Goal: Task Accomplishment & Management: Manage account settings

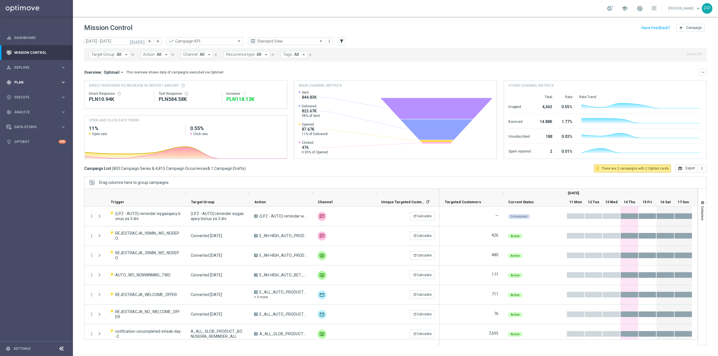
click at [24, 85] on div "gps_fixed Plan keyboard_arrow_right" at bounding box center [36, 82] width 72 height 15
click at [23, 94] on link "Target Groups" at bounding box center [37, 94] width 44 height 4
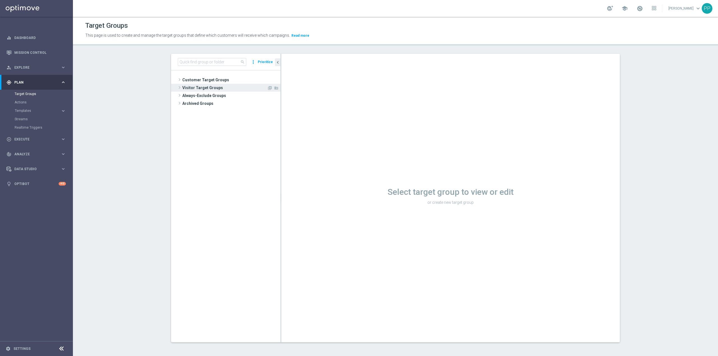
click at [206, 84] on span "Visitor Target Groups" at bounding box center [224, 88] width 85 height 8
click at [207, 81] on span "Customer Target Groups" at bounding box center [224, 80] width 85 height 8
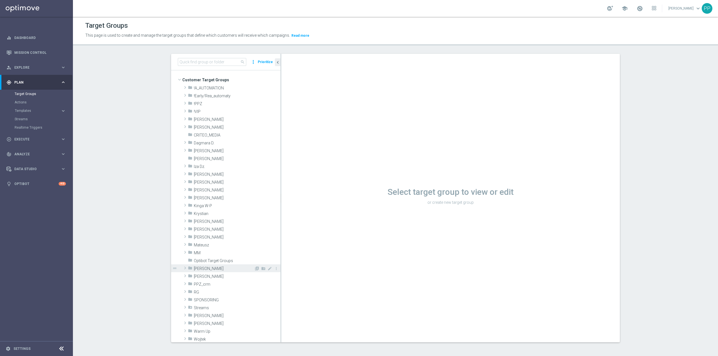
click at [216, 271] on span "Patryk P." at bounding box center [224, 268] width 60 height 5
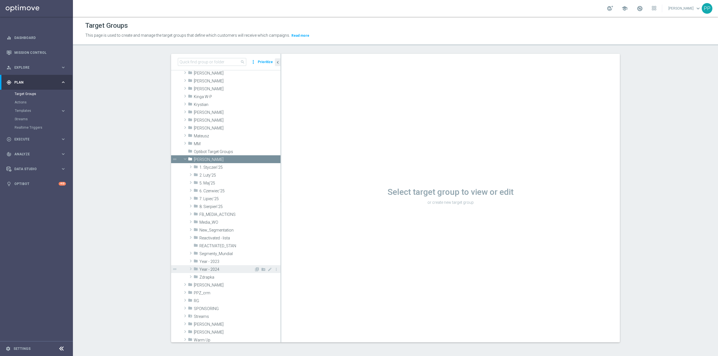
scroll to position [112, 0]
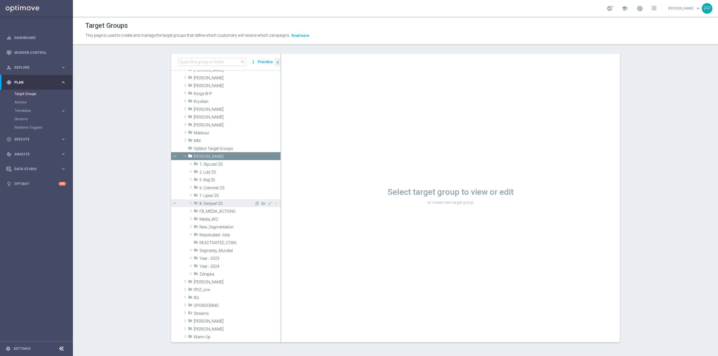
click at [216, 205] on span "8. Sierpień'25" at bounding box center [226, 203] width 55 height 5
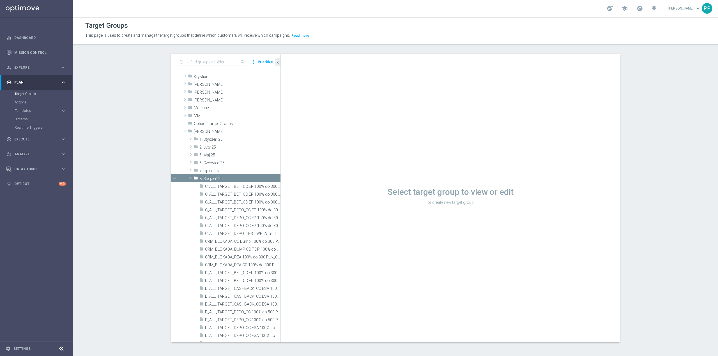
scroll to position [149, 0]
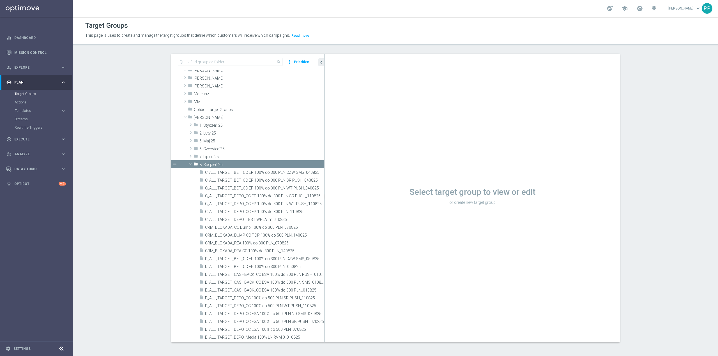
drag, startPoint x: 277, startPoint y: 216, endPoint x: 374, endPoint y: 210, distance: 97.1
click at [406, 212] on as-split "search more_vert Prioritize Customer Target Groups library_add create_new_folder" at bounding box center [395, 198] width 448 height 288
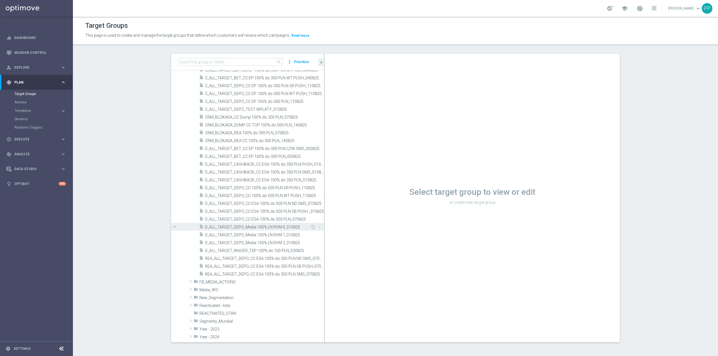
scroll to position [262, 0]
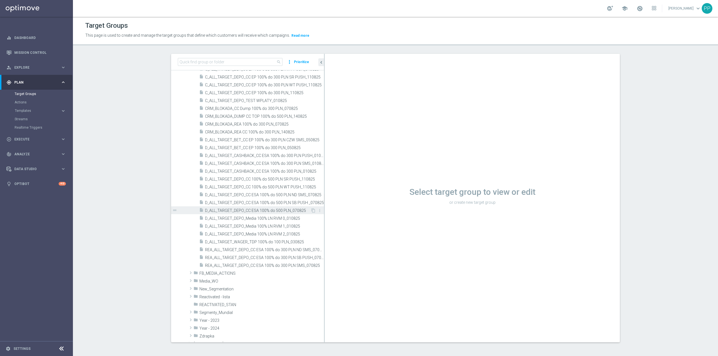
click at [284, 212] on span "D_ALL_TARGET_DEPO_CC ESA 100% do 500 PLN_070825" at bounding box center [257, 210] width 105 height 5
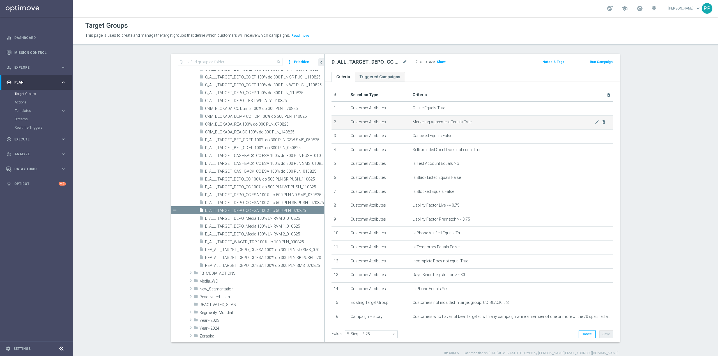
drag, startPoint x: 305, startPoint y: 212, endPoint x: 578, endPoint y: 128, distance: 285.4
click at [0, 0] on icon "content_copy" at bounding box center [0, 0] width 0 height 0
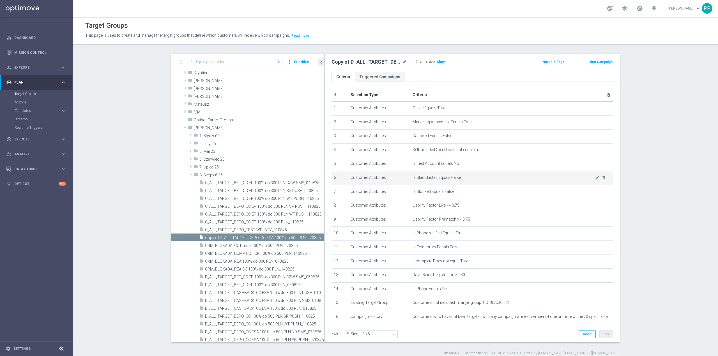
scroll to position [79, 0]
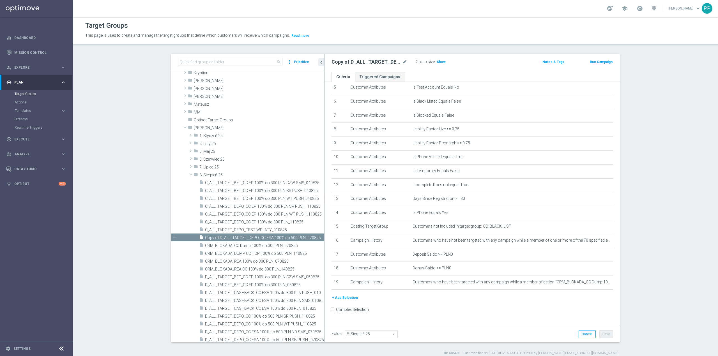
drag, startPoint x: 397, startPoint y: 62, endPoint x: 391, endPoint y: 62, distance: 6.7
click at [398, 61] on div "Copy of D_ALL_TARGET_DEPO_CC ESA 100% do 500 PLN_070825 mode_edit" at bounding box center [369, 62] width 76 height 7
click at [402, 62] on icon "mode_edit" at bounding box center [404, 62] width 5 height 7
click at [347, 61] on input "Copy of D_ALL_TARGET_DEPO_CC ESA 100% do 500 PLN_070825" at bounding box center [369, 63] width 76 height 8
click at [344, 62] on input "Copy of D_ALL_TARGET_DEPO_CC ESA 100% do 500 PLN_070825" at bounding box center [369, 63] width 76 height 8
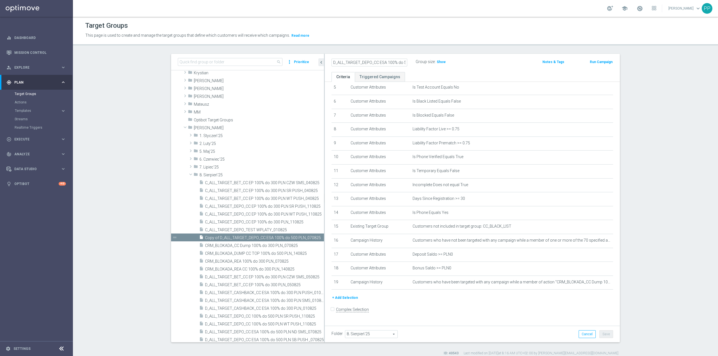
scroll to position [0, 27]
drag, startPoint x: 346, startPoint y: 63, endPoint x: 417, endPoint y: 59, distance: 70.7
click at [417, 59] on div "D_ALL_TARGET_DEPO_CC ESA 100% do 500 PLN_070825 Group size : Show" at bounding box center [423, 62] width 193 height 8
click at [400, 62] on input "D_ALL_TARGET_DEPO_CC ESA 100% do 500 PLN_070825" at bounding box center [369, 63] width 76 height 8
click at [392, 62] on input "D_ALL_TARGET_DEPO_CC ESA 100% do 500 PLN_070825" at bounding box center [369, 63] width 76 height 8
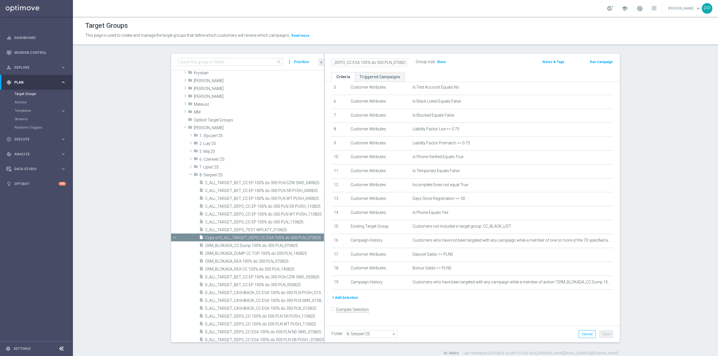
click at [394, 61] on input "D_ALL_TARGET_DEPO_CC ESA 100% do 500 PLN_070825" at bounding box center [369, 63] width 76 height 8
drag, startPoint x: 381, startPoint y: 62, endPoint x: 311, endPoint y: 63, distance: 70.4
click at [311, 63] on as-split "search more_vert Prioritize Customer Target Groups library_add create_new_folder" at bounding box center [395, 198] width 448 height 288
click at [357, 61] on input "D_ALL_TARGET_DEPO_CC ESA 100% do 500 PLN_140825" at bounding box center [369, 63] width 76 height 8
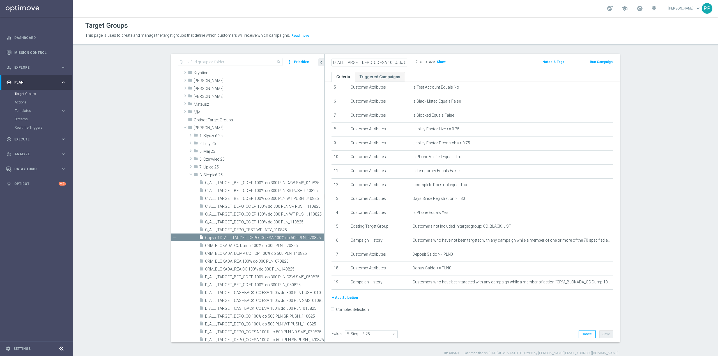
click at [367, 60] on input "D_ALL_TARGET_DEPO_CC ESA 100% do 500 PLN_140825" at bounding box center [369, 63] width 76 height 8
click at [369, 60] on input "D_ALL_TARGET_DEPO_CC ESA 100% do 500 PLN_140825" at bounding box center [369, 63] width 76 height 8
drag, startPoint x: 364, startPoint y: 62, endPoint x: 409, endPoint y: 62, distance: 45.7
click at [409, 62] on div "D_ALL_TARGET_WAGER_CC TOPLIGI 100% do 500 PLN_140825" at bounding box center [373, 62] width 84 height 8
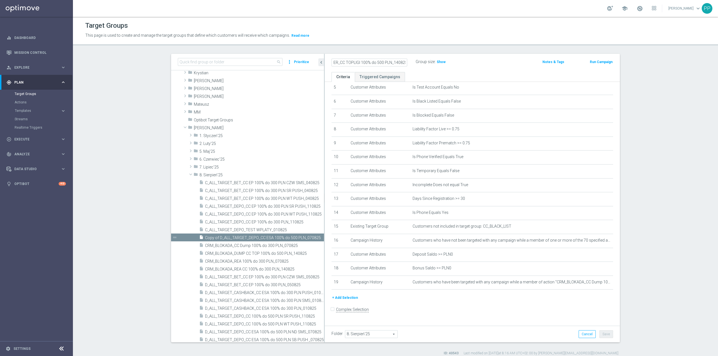
click at [372, 64] on input "D_ALL_TARGET_WAGER_CC TOPLIGI 100% do 500 PLN_140825" at bounding box center [369, 63] width 76 height 8
type input "D_ALL_TARGET_WAGER_CC TOPLIGI 100% do 500 PLN_140825"
click at [402, 63] on icon "mode_edit" at bounding box center [404, 62] width 5 height 7
click at [393, 63] on input "D_ALL_TARGET_WAGER_CC TOPLIGI 100% do 500 PLN_140825" at bounding box center [369, 63] width 76 height 8
click at [601, 332] on button "Save" at bounding box center [606, 334] width 14 height 8
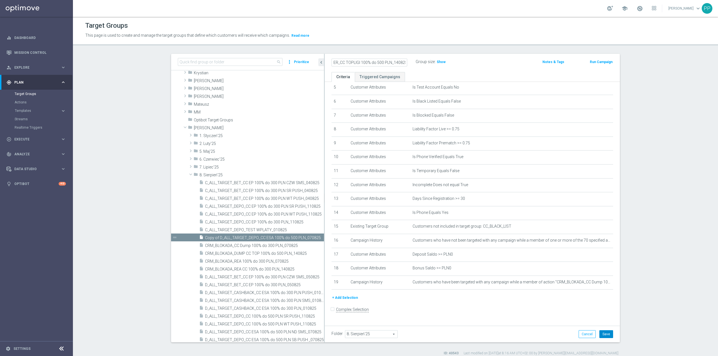
scroll to position [0, 0]
click at [594, 284] on icon "mode_edit" at bounding box center [596, 282] width 4 height 4
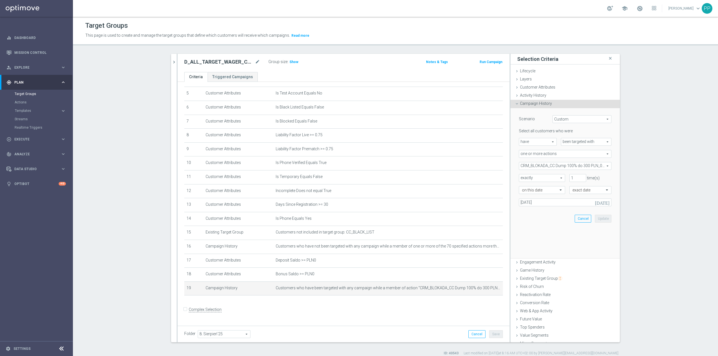
scroll to position [72, 0]
click at [550, 162] on div "CRM_BLOKADA_CC Dump 100% do 300 PLN_070825 CRM_BLOKADA_CC Dump 100% do 300 PLN_…" at bounding box center [565, 166] width 92 height 8
click at [521, 179] on input "Show Selected" at bounding box center [523, 178] width 4 height 4
checkbox input "true"
click at [523, 186] on input "(All)" at bounding box center [525, 187] width 4 height 4
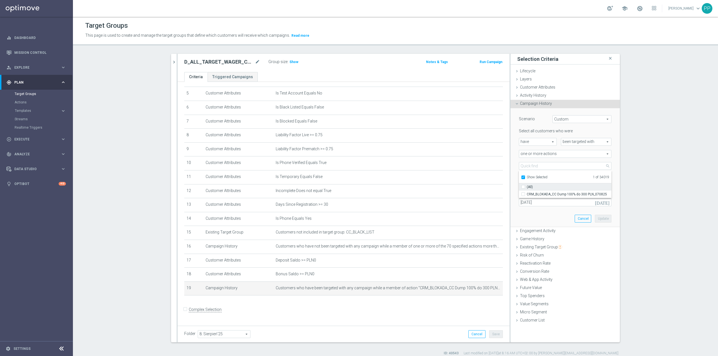
checkbox input "false"
type input "Select Action"
checkbox input "false"
click at [521, 177] on input "Show Selected" at bounding box center [523, 178] width 4 height 4
checkbox input "false"
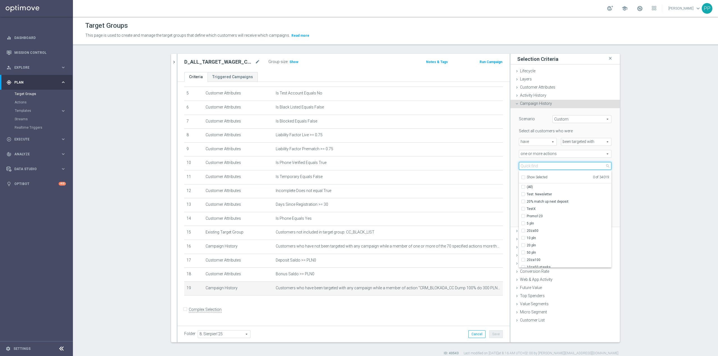
click at [522, 165] on input "search" at bounding box center [565, 166] width 92 height 8
paste input "CRM_BLOKADA_DUMP CC TOP 100% do 500 PLN_140825"
type input "CRM_BLOKADA_DUMP CC TOP 100% do 500 PLN_140825"
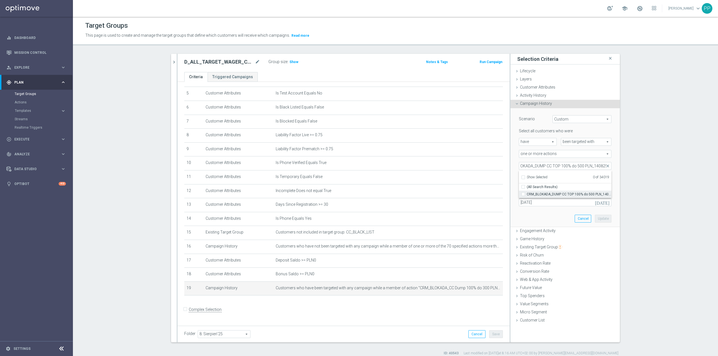
click at [523, 195] on input "CRM_BLOKADA_DUMP CC TOP 100% do 500 PLN_140825" at bounding box center [525, 194] width 4 height 4
checkbox input "true"
type input "CRM_BLOKADA_DUMP CC TOP 100% do 500 PLN_140825"
checkbox input "true"
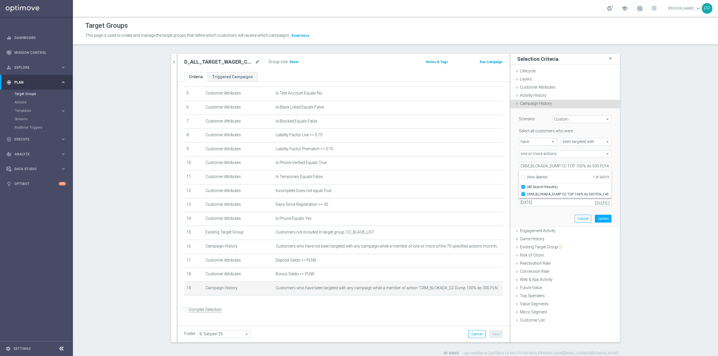
click at [514, 189] on div "on this date" at bounding box center [539, 190] width 50 height 8
click at [600, 218] on button "Update" at bounding box center [602, 219] width 17 height 8
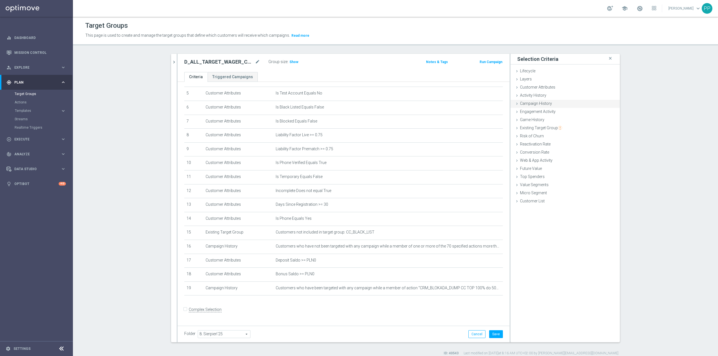
click at [549, 102] on div "Campaign History done selection updated" at bounding box center [564, 104] width 109 height 8
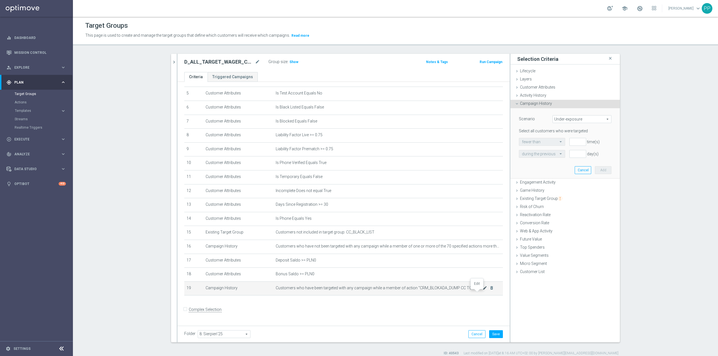
click at [482, 290] on icon "mode_edit" at bounding box center [484, 288] width 4 height 4
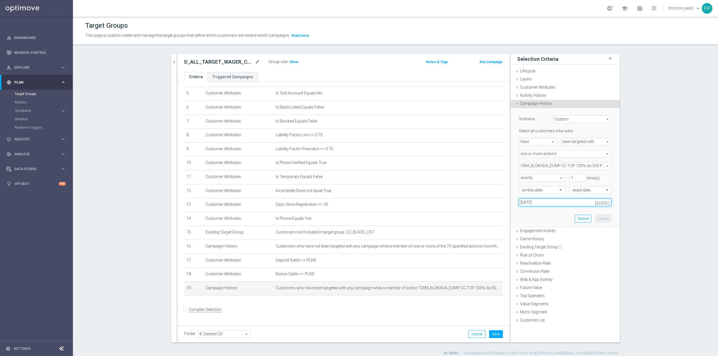
click at [546, 203] on input "05 Aug 2025" at bounding box center [565, 202] width 92 height 8
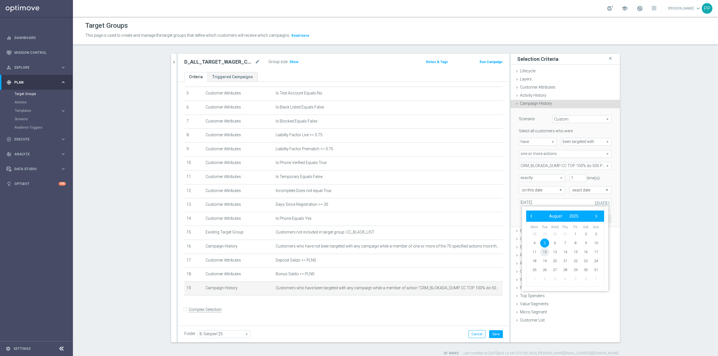
click at [543, 251] on span "12" at bounding box center [544, 251] width 9 height 9
type input "12 Aug 2025"
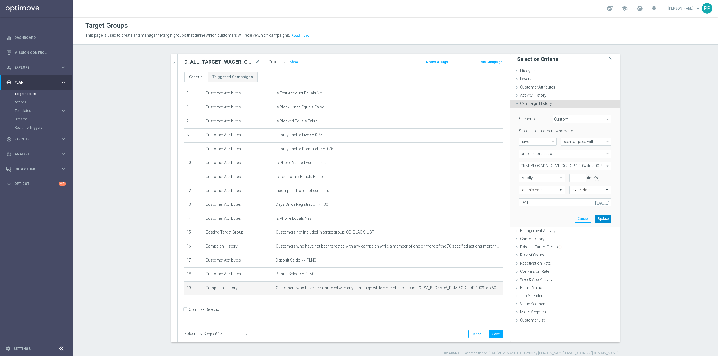
click at [600, 220] on button "Update" at bounding box center [602, 219] width 17 height 8
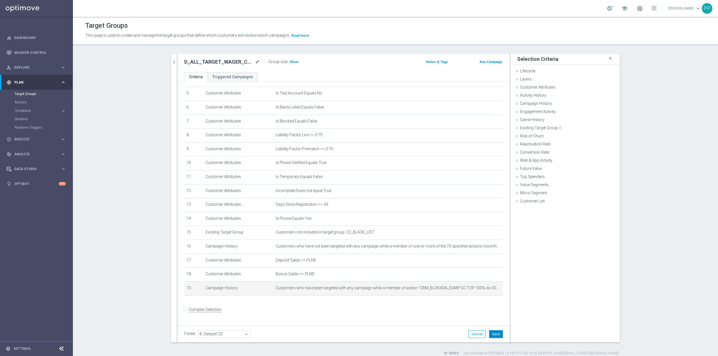
click at [493, 336] on button "Save" at bounding box center [496, 334] width 14 height 8
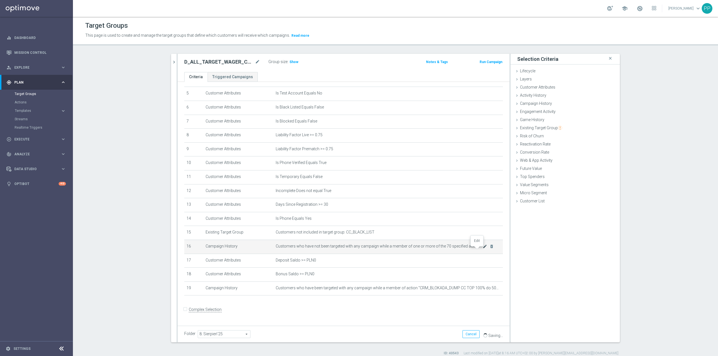
click at [482, 249] on icon "mode_edit" at bounding box center [484, 246] width 4 height 4
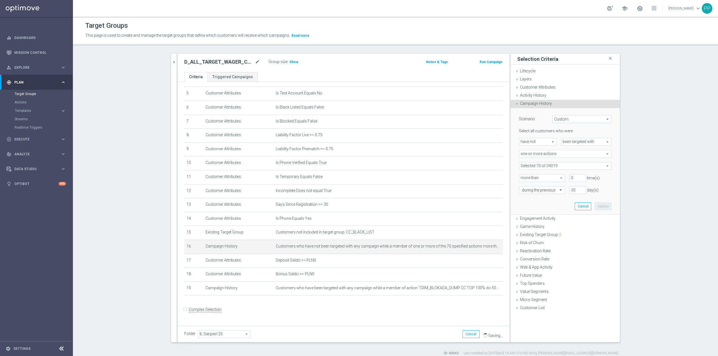
click at [533, 165] on span at bounding box center [565, 165] width 92 height 7
click at [522, 165] on input "search" at bounding box center [565, 166] width 92 height 8
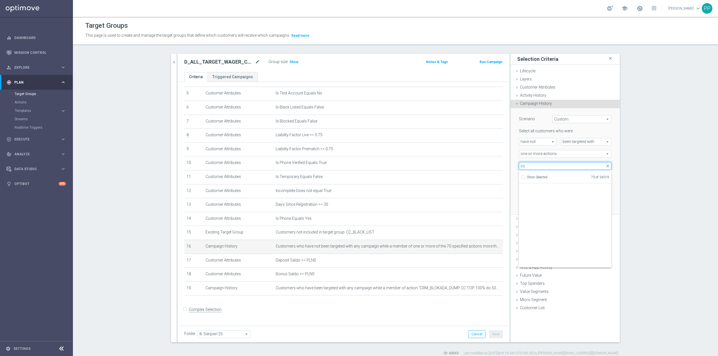
scroll to position [17195, 0]
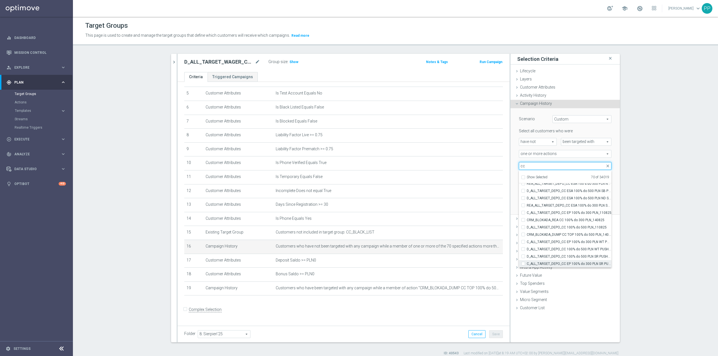
type input "cc"
click at [575, 262] on span "C_ALL_TARGET_DEPO_CC EP 100% do 300 PLN SR PUSH_110825" at bounding box center [568, 264] width 85 height 4
click at [526, 262] on input "C_ALL_TARGET_DEPO_CC EP 100% do 300 PLN SR PUSH_110825" at bounding box center [525, 264] width 4 height 4
checkbox input "true"
type input "Selected 71 of 34019"
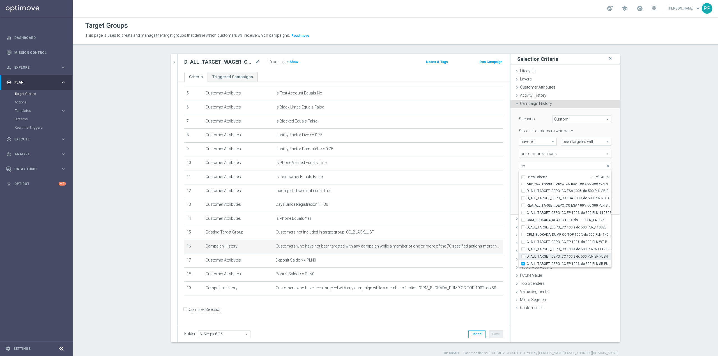
click at [572, 258] on span "D_ALL_TARGET_DEPO_CC 100% do 500 PLN SR PUSH_110825" at bounding box center [568, 256] width 85 height 4
click at [526, 258] on input "D_ALL_TARGET_DEPO_CC 100% do 500 PLN SR PUSH_110825" at bounding box center [525, 257] width 4 height 4
checkbox input "true"
type input "Selected 72 of 34019"
click at [567, 253] on label "D_ALL_TARGET_DEPO_CC 100% do 500 PLN SR PUSH_110825" at bounding box center [568, 256] width 85 height 7
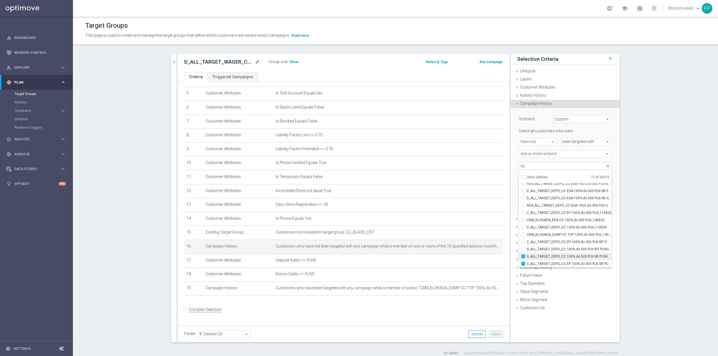
click at [526, 255] on input "D_ALL_TARGET_DEPO_CC 100% do 500 PLN SR PUSH_110825" at bounding box center [525, 257] width 4 height 4
checkbox input "false"
type input "Selected 71 of 34019"
click at [566, 251] on label "D_ALL_TARGET_DEPO_CC 100% do 500 PLN WT PUSH_110825" at bounding box center [568, 249] width 85 height 7
click at [526, 251] on input "D_ALL_TARGET_DEPO_CC 100% do 500 PLN WT PUSH_110825" at bounding box center [525, 249] width 4 height 4
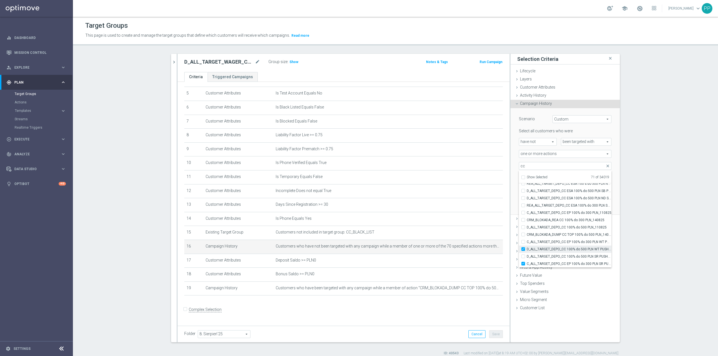
checkbox input "true"
type input "Selected 72 of 34019"
click at [564, 256] on span "D_ALL_TARGET_DEPO_CC 100% do 500 PLN SR PUSH_110825" at bounding box center [568, 256] width 85 height 4
click at [526, 256] on input "D_ALL_TARGET_DEPO_CC 100% do 500 PLN SR PUSH_110825" at bounding box center [525, 257] width 4 height 4
checkbox input "true"
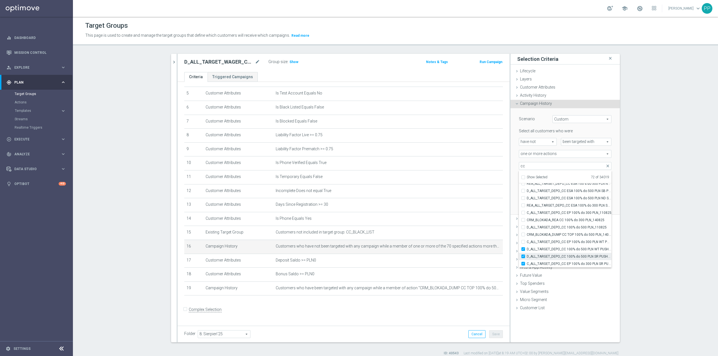
type input "Selected 73 of 34019"
click at [560, 243] on span "C_ALL_TARGET_DEPO_CC EP 100% do 300 PLN WT PUSH_110825" at bounding box center [568, 242] width 85 height 4
click at [526, 243] on input "C_ALL_TARGET_DEPO_CC EP 100% do 300 PLN WT PUSH_110825" at bounding box center [525, 242] width 4 height 4
checkbox input "true"
type input "Selected 74 of 34019"
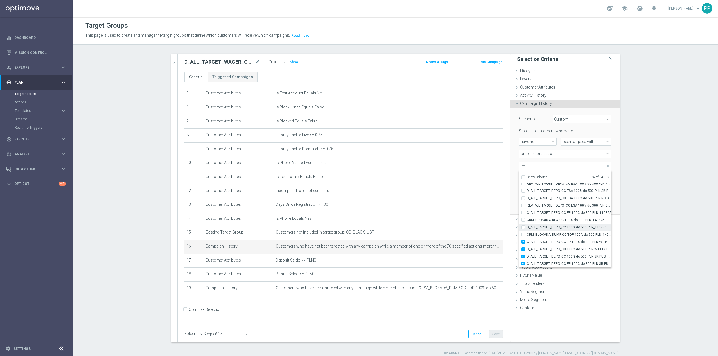
click at [560, 229] on span "D_ALL_TARGET_DEPO_CC 100% do 500 PLN_110825" at bounding box center [568, 227] width 85 height 4
click at [526, 229] on input "D_ALL_TARGET_DEPO_CC 100% do 500 PLN_110825" at bounding box center [525, 227] width 4 height 4
checkbox input "true"
type input "Selected 75 of 34019"
click at [560, 221] on span "CRM_BLOKADA_REA CC 100% do 300 PLN_140825" at bounding box center [568, 220] width 85 height 4
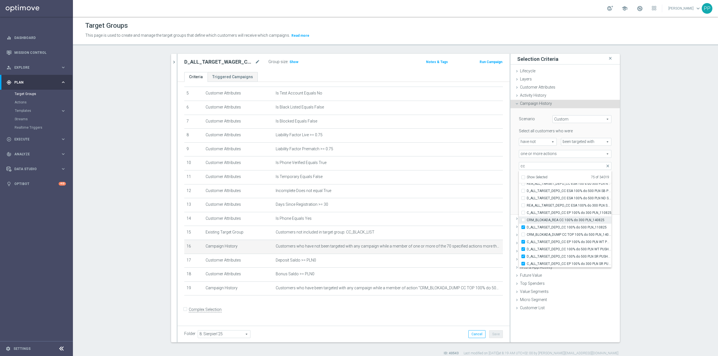
click at [526, 221] on input "CRM_BLOKADA_REA CC 100% do 300 PLN_140825" at bounding box center [525, 220] width 4 height 4
checkbox input "true"
type input "Selected 76 of 34019"
click at [560, 221] on span "CRM_BLOKADA_REA CC 100% do 300 PLN_140825" at bounding box center [568, 220] width 85 height 4
click at [526, 221] on input "CRM_BLOKADA_REA CC 100% do 300 PLN_140825" at bounding box center [525, 220] width 4 height 4
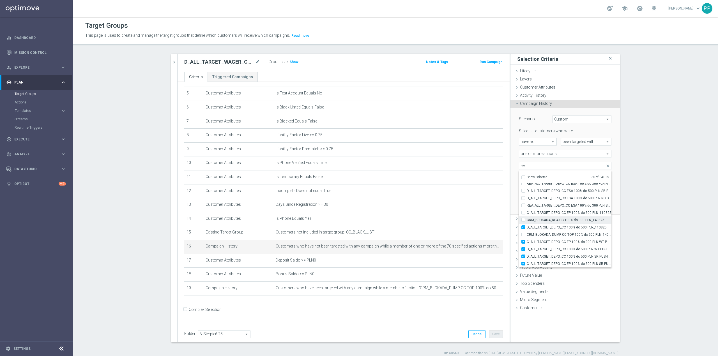
checkbox input "false"
type input "Selected 75 of 34019"
click at [560, 221] on span "CRM_BLOKADA_REA CC 100% do 300 PLN_140825" at bounding box center [568, 220] width 85 height 4
click at [526, 221] on input "CRM_BLOKADA_REA CC 100% do 300 PLN_140825" at bounding box center [525, 220] width 4 height 4
checkbox input "true"
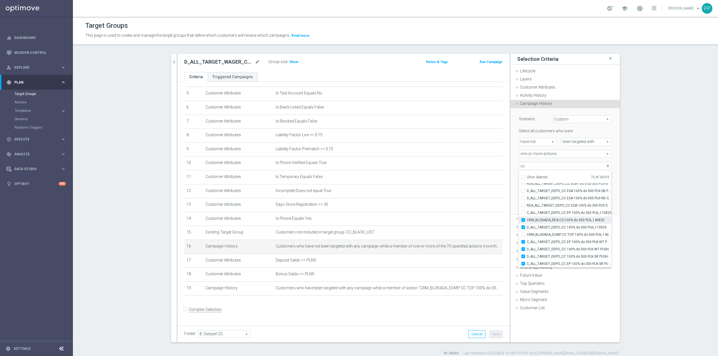
type input "Selected 76 of 34019"
click at [556, 212] on span "C_ALL_TARGET_DEPO_CC EP 100% do 300 PLN_110825" at bounding box center [568, 212] width 85 height 4
click at [526, 212] on input "C_ALL_TARGET_DEPO_CC EP 100% do 300 PLN_110825" at bounding box center [525, 213] width 4 height 4
checkbox input "true"
type input "Selected 77 of 34019"
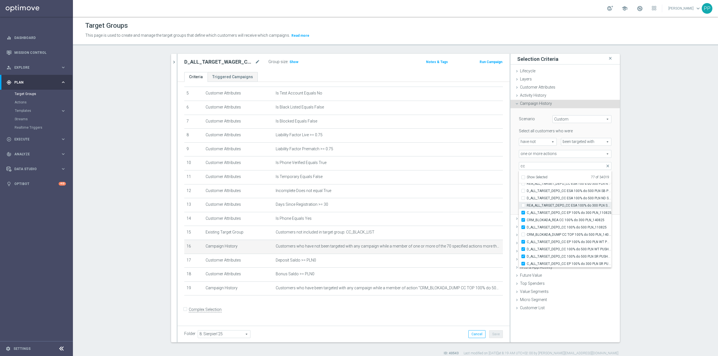
click at [554, 204] on span "REA_ALL_TARGET_DEPO_CC ESA 100% do 300 PLN SMS_070825" at bounding box center [568, 205] width 85 height 4
click at [526, 204] on input "REA_ALL_TARGET_DEPO_CC ESA 100% do 300 PLN SMS_070825" at bounding box center [525, 205] width 4 height 4
checkbox input "true"
type input "Selected 78 of 34019"
click at [554, 200] on span "D_ALL_TARGET_DEPO_CC ESA 100% do 500 PLN ND SMS_070825" at bounding box center [568, 198] width 85 height 4
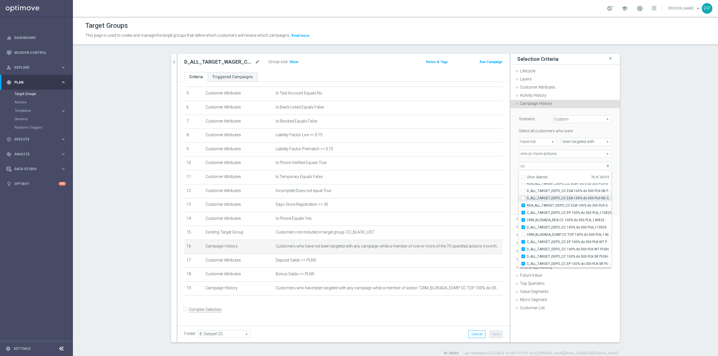
click at [526, 200] on input "D_ALL_TARGET_DEPO_CC ESA 100% do 500 PLN ND SMS_070825" at bounding box center [525, 198] width 4 height 4
checkbox input "true"
type input "Selected 79 of 34019"
click at [554, 196] on span "D_ALL_TARGET_DEPO_CC ESA 100% do 500 PLN ND SMS_070825" at bounding box center [568, 198] width 85 height 4
click at [526, 196] on input "D_ALL_TARGET_DEPO_CC ESA 100% do 500 PLN ND SMS_070825" at bounding box center [525, 198] width 4 height 4
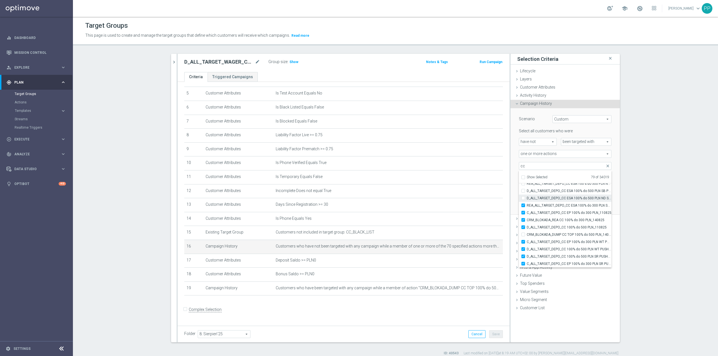
checkbox input "false"
type input "Selected 78 of 34019"
click at [553, 189] on span "D_ALL_TARGET_DEPO_CC ESA 100% do 500 PLN SB PUSH _070825" at bounding box center [568, 191] width 85 height 4
click at [526, 189] on input "D_ALL_TARGET_DEPO_CC ESA 100% do 500 PLN SB PUSH _070825" at bounding box center [525, 191] width 4 height 4
checkbox input "true"
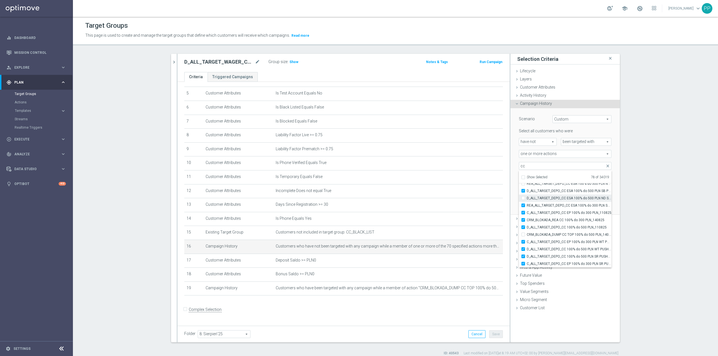
type input "Selected 79 of 34019"
click at [552, 196] on span "D_ALL_TARGET_DEPO_CC ESA 100% do 500 PLN ND SMS_070825" at bounding box center [568, 198] width 85 height 4
click at [526, 196] on input "D_ALL_TARGET_DEPO_CC ESA 100% do 500 PLN ND SMS_070825" at bounding box center [525, 198] width 4 height 4
checkbox input "true"
type input "Selected 80 of 34019"
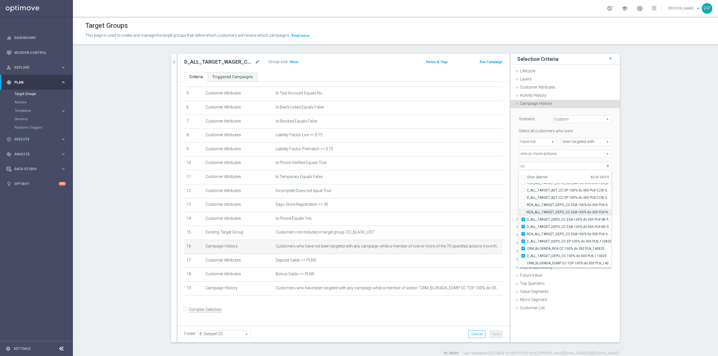
scroll to position [17162, 0]
click at [553, 220] on label "D_ALL_TARGET_DEPO_CC ESA 100% do 500 PLN SB PUSH _070825" at bounding box center [568, 223] width 85 height 7
click at [526, 222] on input "D_ALL_TARGET_DEPO_CC ESA 100% do 500 PLN SB PUSH _070825" at bounding box center [525, 224] width 4 height 4
checkbox input "false"
type input "Selected 79 of 34019"
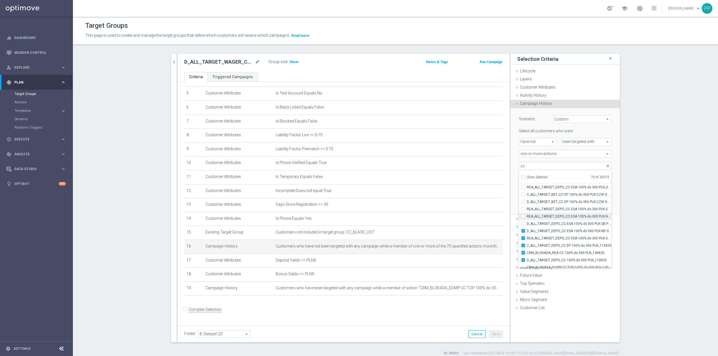
click at [552, 215] on span "REA_ALL_TARGET_DEPO_CC ESA 100% do 300 PLN ND SMS_070825" at bounding box center [568, 216] width 85 height 4
click at [526, 215] on input "REA_ALL_TARGET_DEPO_CC ESA 100% do 300 PLN ND SMS_070825" at bounding box center [525, 216] width 4 height 4
checkbox input "true"
type input "Selected 80 of 34019"
click at [552, 223] on span "D_ALL_TARGET_DEPO_CC ESA 100% do 500 PLN SB PUSH _070825" at bounding box center [568, 223] width 85 height 4
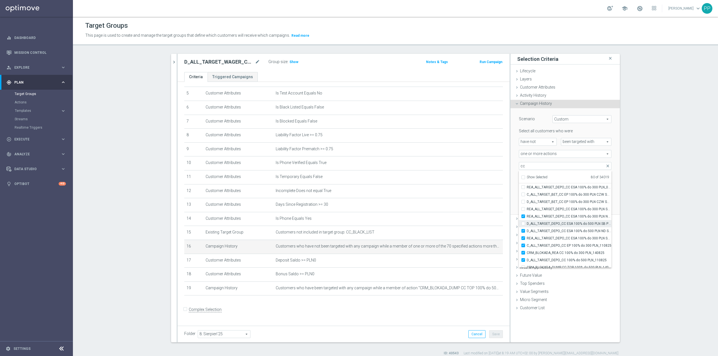
click at [526, 223] on input "D_ALL_TARGET_DEPO_CC ESA 100% do 500 PLN SB PUSH _070825" at bounding box center [525, 224] width 4 height 4
checkbox input "true"
type input "Selected 81 of 34019"
click at [289, 62] on span "Show" at bounding box center [293, 62] width 9 height 4
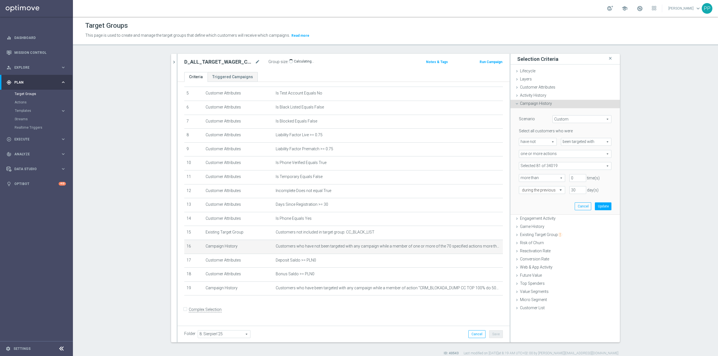
click at [571, 165] on span at bounding box center [565, 165] width 92 height 7
click at [546, 166] on input "search" at bounding box center [565, 166] width 92 height 8
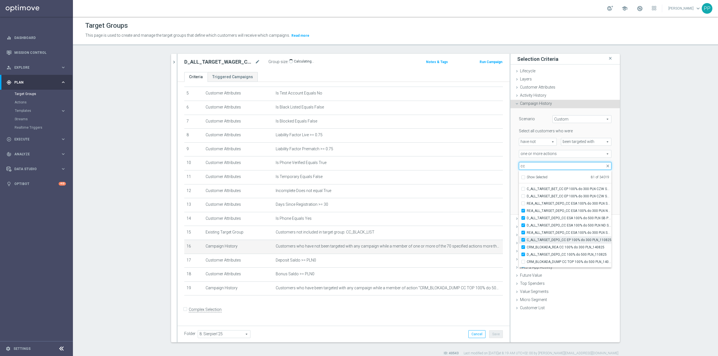
scroll to position [17167, 0]
type input "cc"
click at [549, 205] on span "REA_ALL_TARGET_DEPO_CC ESA 100% do 300 PLN SB PUSH_070825" at bounding box center [568, 204] width 85 height 4
click at [526, 205] on input "REA_ALL_TARGET_DEPO_CC ESA 100% do 300 PLN SB PUSH_070825" at bounding box center [525, 204] width 4 height 4
checkbox input "true"
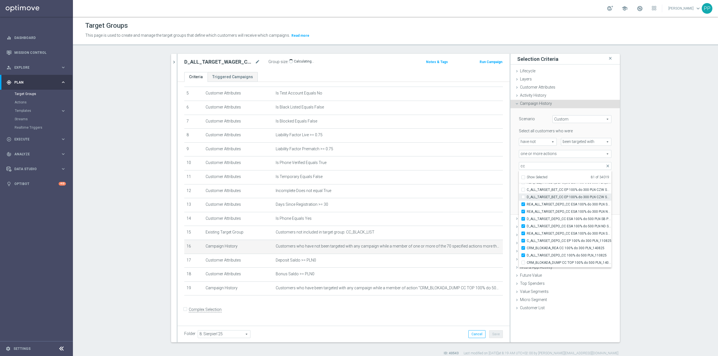
type input "Selected 82 of 34019"
click at [547, 198] on span "D_ALL_TARGET_BET_CC EP 100% do 300 PLN CZW SMS_050825" at bounding box center [568, 197] width 85 height 4
click at [526, 198] on input "D_ALL_TARGET_BET_CC EP 100% do 300 PLN CZW SMS_050825" at bounding box center [525, 197] width 4 height 4
checkbox input "true"
type input "Selected 83 of 34019"
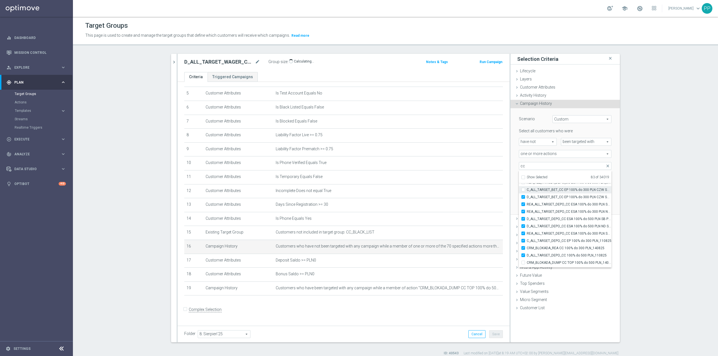
click at [547, 191] on span "C_ALL_TARGET_BET_CC EP 100% do 300 PLN CZW SMS_040825" at bounding box center [568, 190] width 85 height 4
click at [526, 191] on input "C_ALL_TARGET_BET_CC EP 100% do 300 PLN CZW SMS_040825" at bounding box center [525, 190] width 4 height 4
checkbox input "true"
type input "Selected 84 of 34019"
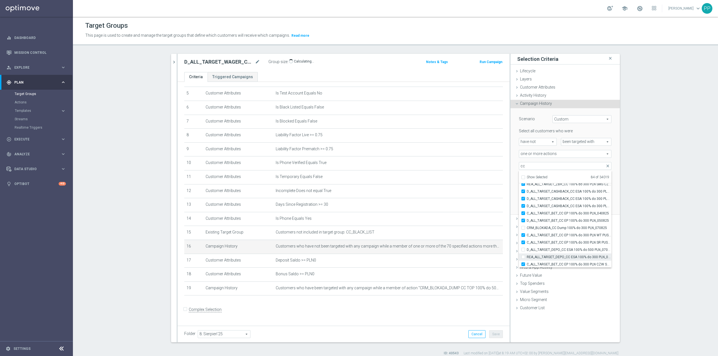
click at [542, 255] on span "REA_ALL_TARGET_DEPO_CC ESA 100% do 300 PLN_070825" at bounding box center [568, 257] width 85 height 4
click at [526, 255] on input "REA_ALL_TARGET_DEPO_CC ESA 100% do 300 PLN_070825" at bounding box center [525, 257] width 4 height 4
checkbox input "true"
type input "Selected 85 of 34019"
click at [540, 248] on span "D_ALL_TARGET_DEPO_CC ESA 100% do 500 PLN_070825" at bounding box center [568, 249] width 85 height 4
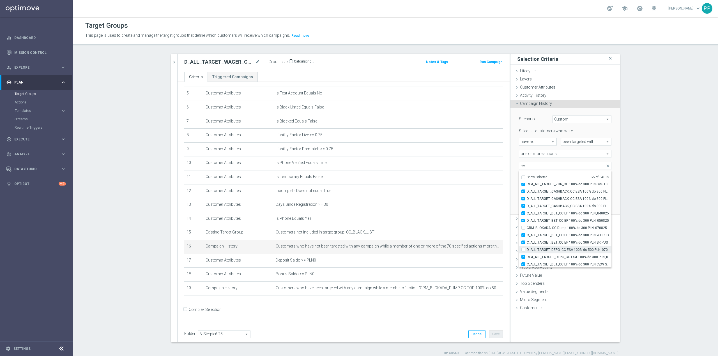
click at [526, 248] on input "D_ALL_TARGET_DEPO_CC ESA 100% do 500 PLN_070825" at bounding box center [525, 250] width 4 height 4
checkbox input "true"
type input "Selected 86 of 34019"
click at [540, 226] on span "CRM_BLOKADA_CC Dump 100% do 300 PLN_070825" at bounding box center [568, 228] width 85 height 4
click at [526, 226] on input "CRM_BLOKADA_CC Dump 100% do 300 PLN_070825" at bounding box center [525, 228] width 4 height 4
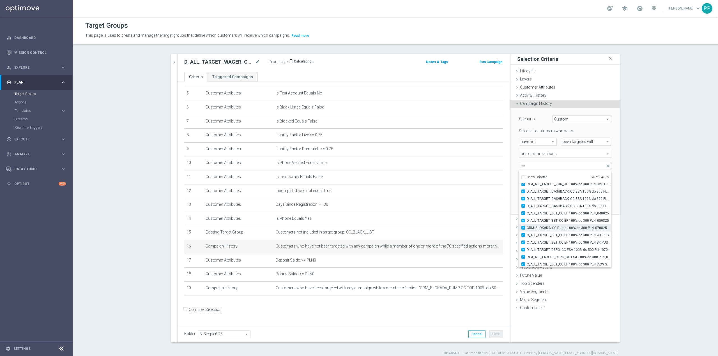
checkbox input "true"
type input "Selected 87 of 34019"
click at [545, 189] on span "CRM_BLOKADA_CC Dump 100% do 300 PLN_070825" at bounding box center [568, 190] width 85 height 4
click at [526, 189] on input "CRM_BLOKADA_CC Dump 100% do 300 PLN_070825" at bounding box center [525, 191] width 4 height 4
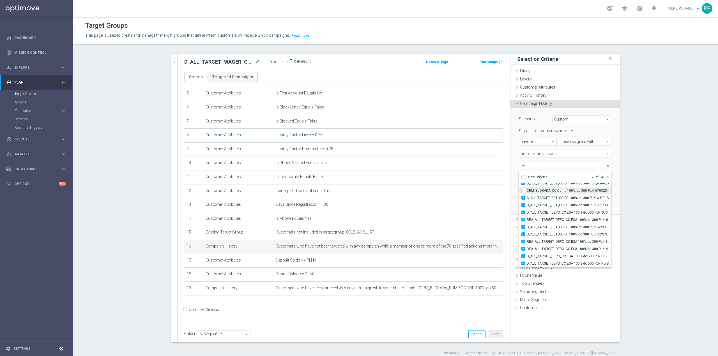
checkbox input "false"
type input "Selected 86 of 34019"
click at [560, 210] on span "D_ALL_TARGET_DEPO_CC 100% do 500 PLN_070725" at bounding box center [568, 211] width 85 height 4
click at [526, 210] on input "D_ALL_TARGET_DEPO_CC 100% do 500 PLN_070725" at bounding box center [525, 211] width 4 height 4
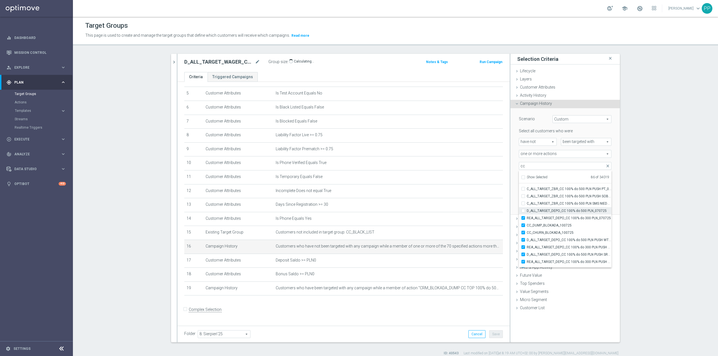
checkbox input "false"
type input "Selected 85 of 34019"
click at [560, 217] on span "REA_ALL_TARGET_DEPO_CC 100% do 300 PLN_070725" at bounding box center [568, 218] width 85 height 4
click at [526, 217] on input "REA_ALL_TARGET_DEPO_CC 100% do 300 PLN_070725" at bounding box center [525, 218] width 4 height 4
checkbox input "false"
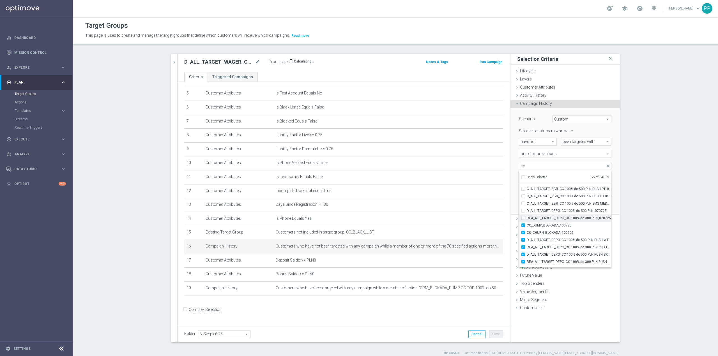
type input "Selected 84 of 34019"
click at [556, 228] on span "CC_DUMP_BLOKADA_100725" at bounding box center [568, 225] width 85 height 4
click at [526, 227] on input "CC_DUMP_BLOKADA_100725" at bounding box center [525, 225] width 4 height 4
checkbox input "false"
type input "Selected 83 of 34019"
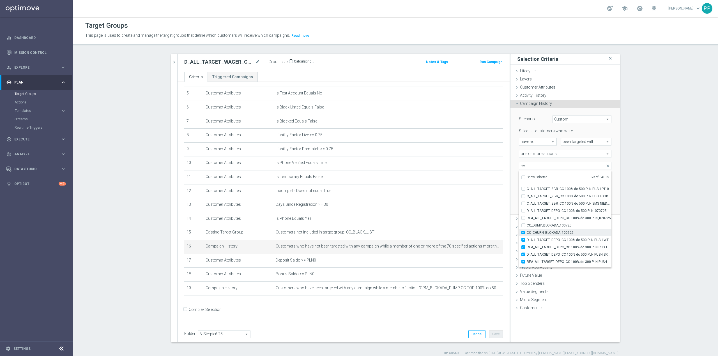
click at [556, 233] on span "CC_CHURN_BLOKADA_100725" at bounding box center [568, 232] width 85 height 4
click at [526, 233] on input "CC_CHURN_BLOKADA_100725" at bounding box center [525, 233] width 4 height 4
checkbox input "false"
type input "Selected 82 of 34019"
click at [556, 242] on span "D_ALL_TARGET_DEPO_CC 100% do 500 PLN PUSH WT_070725" at bounding box center [568, 240] width 85 height 4
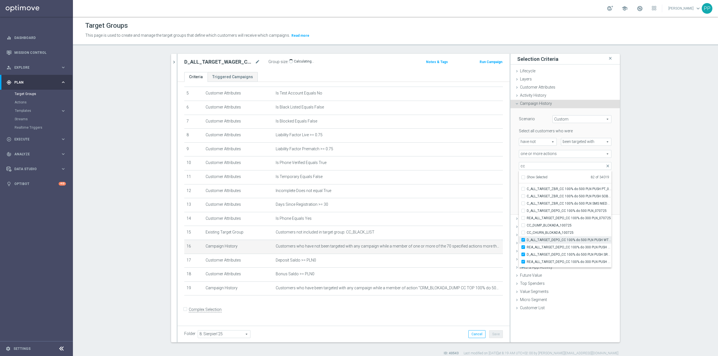
click at [526, 242] on input "D_ALL_TARGET_DEPO_CC 100% do 500 PLN PUSH WT_070725" at bounding box center [525, 240] width 4 height 4
checkbox input "false"
type input "Selected 81 of 34019"
click at [555, 250] on label "REA_ALL_TARGET_DEPO_CC 100% do 300 PLN PUSH WT_070725" at bounding box center [568, 247] width 85 height 7
click at [526, 249] on input "REA_ALL_TARGET_DEPO_CC 100% do 300 PLN PUSH WT_070725" at bounding box center [525, 247] width 4 height 4
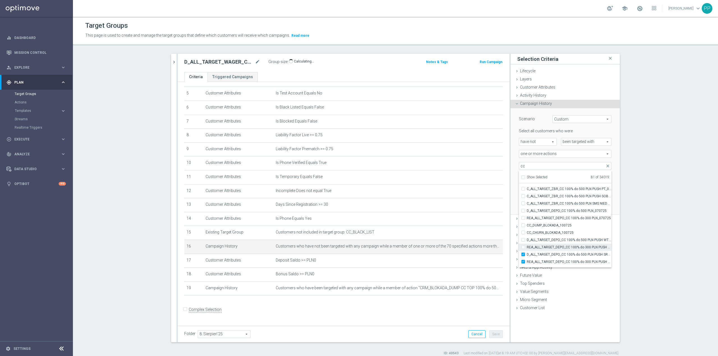
checkbox input "false"
type input "Selected 80 of 34019"
click at [555, 254] on span "D_ALL_TARGET_DEPO_CC 100% do 500 PLN PUSH SR_070725" at bounding box center [568, 254] width 85 height 4
click at [526, 254] on input "D_ALL_TARGET_DEPO_CC 100% do 500 PLN PUSH SR_070725" at bounding box center [525, 255] width 4 height 4
checkbox input "false"
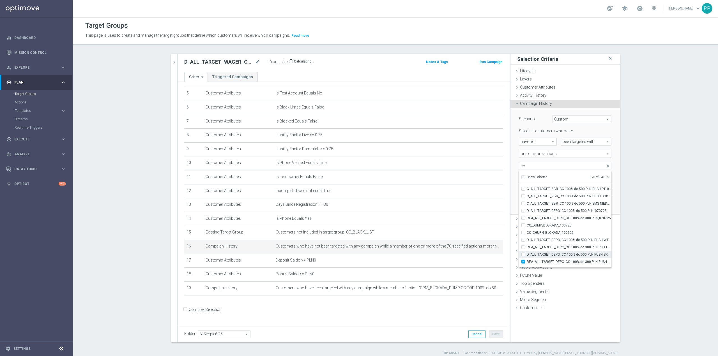
type input "Selected 79 of 34019"
click at [556, 262] on span "REA_ALL_TARGET_DEPO_CC 100% do 300 PLN PUSH SR_070725" at bounding box center [568, 262] width 85 height 4
click at [526, 262] on input "REA_ALL_TARGET_DEPO_CC 100% do 300 PLN PUSH SR_070725" at bounding box center [525, 262] width 4 height 4
checkbox input "false"
type input "Selected 78 of 34019"
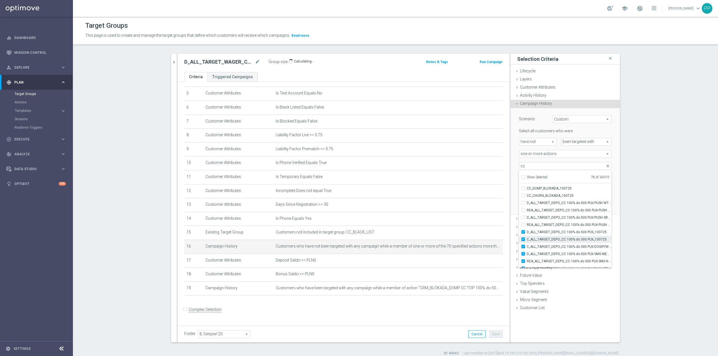
scroll to position [16651, 0]
click at [559, 233] on span "D_ALL_TARGET_DEPO_CC 100% do 500 PLN_100725" at bounding box center [568, 232] width 85 height 4
click at [526, 233] on input "D_ALL_TARGET_DEPO_CC 100% do 500 PLN_100725" at bounding box center [525, 232] width 4 height 4
checkbox input "false"
type input "Selected 77 of 34019"
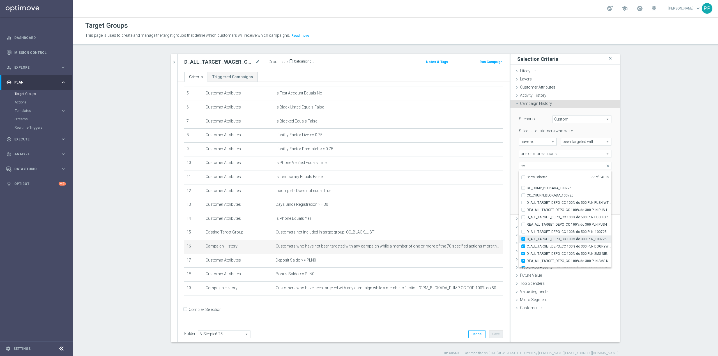
click at [560, 238] on span "C_ALL_TARGET_DEPO_CC 100% do 300 PLN_100725" at bounding box center [568, 239] width 85 height 4
click at [526, 238] on input "C_ALL_TARGET_DEPO_CC 100% do 300 PLN_100725" at bounding box center [525, 239] width 4 height 4
checkbox input "false"
type input "Selected 76 of 34019"
click at [562, 246] on span "C_ALL_TARGET_DEPO_CC 100% do 300 PLN DOGRYWKA_100725" at bounding box center [568, 246] width 85 height 4
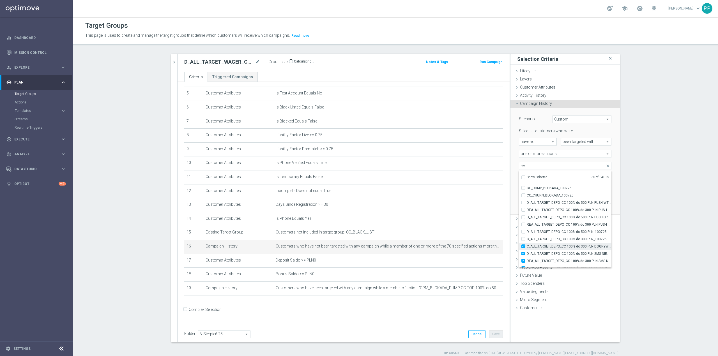
click at [526, 246] on input "C_ALL_TARGET_DEPO_CC 100% do 300 PLN DOGRYWKA_100725" at bounding box center [525, 246] width 4 height 4
checkbox input "false"
type input "Selected 75 of 34019"
click at [560, 254] on span "D_ALL_TARGET_DEPO_CC 100% do 500 PLN SMS NIEDZ_070725" at bounding box center [568, 253] width 85 height 4
click at [526, 254] on input "D_ALL_TARGET_DEPO_CC 100% do 500 PLN SMS NIEDZ_070725" at bounding box center [525, 254] width 4 height 4
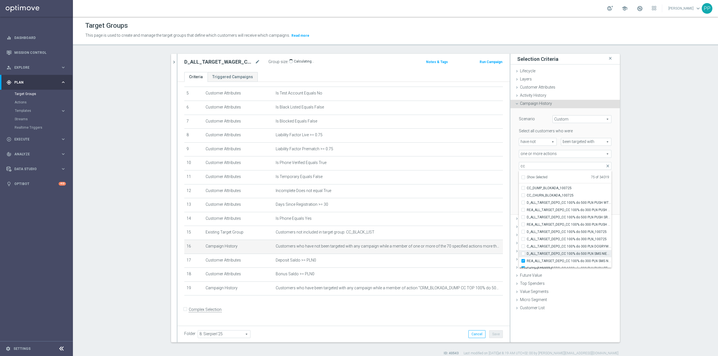
checkbox input "false"
type input "Selected 74 of 34019"
click at [565, 222] on span "REA_ALL_TARGET_DEPO_CC 100% do 300 PLN SMS NIEDZ_070725" at bounding box center [568, 223] width 85 height 4
click at [526, 222] on input "REA_ALL_TARGET_DEPO_CC 100% do 300 PLN SMS NIEDZ_070725" at bounding box center [525, 223] width 4 height 4
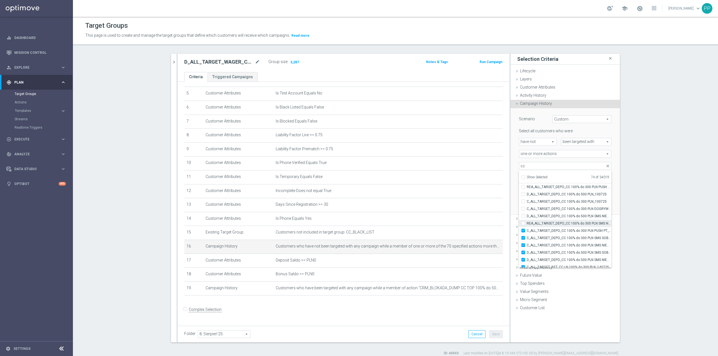
checkbox input "false"
type input "Selected 73 of 34019"
click at [566, 229] on span "C_ALL_TARGET_DEPO_CC 100% do 300 PLN PUSH PT_100725" at bounding box center [568, 230] width 85 height 4
click at [526, 229] on input "C_ALL_TARGET_DEPO_CC 100% do 300 PLN PUSH PT_100725" at bounding box center [525, 231] width 4 height 4
checkbox input "false"
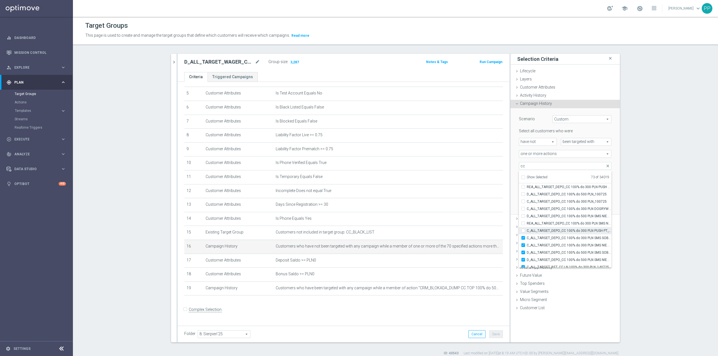
type input "Selected 72 of 34019"
drag, startPoint x: 563, startPoint y: 240, endPoint x: 563, endPoint y: 247, distance: 6.7
click at [563, 240] on span "C_ALL_TARGET_DEPO_CC 100% do 300 PLN SMS SOB_100725" at bounding box center [568, 238] width 85 height 4
click at [526, 240] on input "C_ALL_TARGET_DEPO_CC 100% do 300 PLN SMS SOB_100725" at bounding box center [525, 238] width 4 height 4
checkbox input "false"
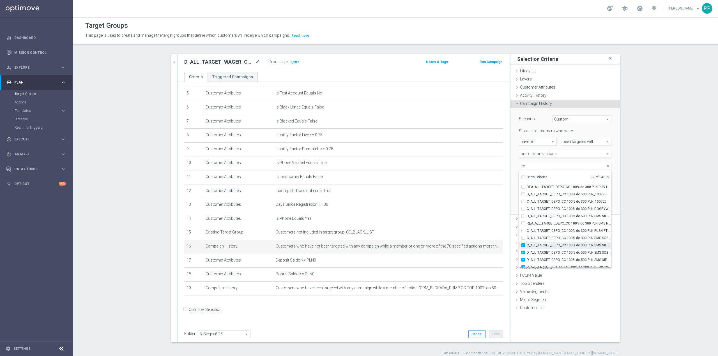
type input "Selected 71 of 34019"
click at [563, 247] on span "C_ALL_TARGET_DEPO_CC 100% do 300 PLN SMS NIEDZ_100725" at bounding box center [568, 245] width 85 height 4
click at [526, 247] on input "C_ALL_TARGET_DEPO_CC 100% do 300 PLN SMS NIEDZ_100725" at bounding box center [525, 245] width 4 height 4
checkbox input "false"
type input "Selected 70 of 34019"
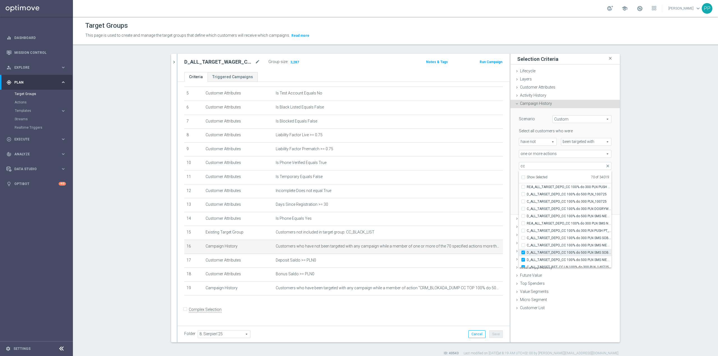
click at [563, 253] on span "D_ALL_TARGET_DEPO_CC 100% do 500 PLN SMS SOB_100725" at bounding box center [568, 252] width 85 height 4
click at [526, 253] on input "D_ALL_TARGET_DEPO_CC 100% do 500 PLN SMS SOB_100725" at bounding box center [525, 253] width 4 height 4
checkbox input "false"
type input "Selected 69 of 34019"
click at [563, 256] on label "D_ALL_TARGET_DEPO_CC 100% do 500 PLN SMS SOB_100725" at bounding box center [568, 252] width 85 height 7
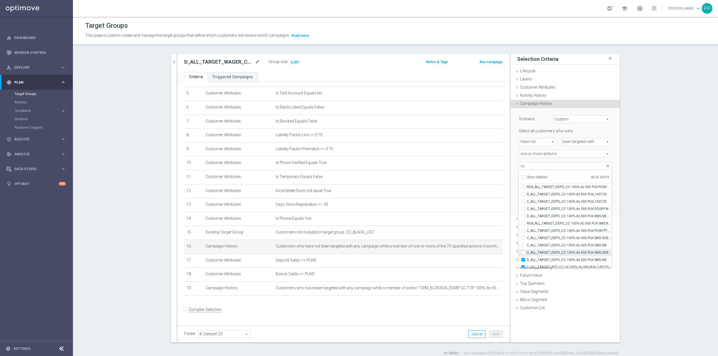
click at [526, 254] on input "D_ALL_TARGET_DEPO_CC 100% do 500 PLN SMS SOB_100725" at bounding box center [525, 253] width 4 height 4
checkbox input "true"
type input "Selected 70 of 34019"
click at [562, 260] on span "D_ALL_TARGET_DEPO_CC 100% do 500 PLN SMS NIEDZ_100725" at bounding box center [568, 260] width 85 height 4
click at [526, 260] on input "D_ALL_TARGET_DEPO_CC 100% do 500 PLN SMS NIEDZ_100725" at bounding box center [525, 260] width 4 height 4
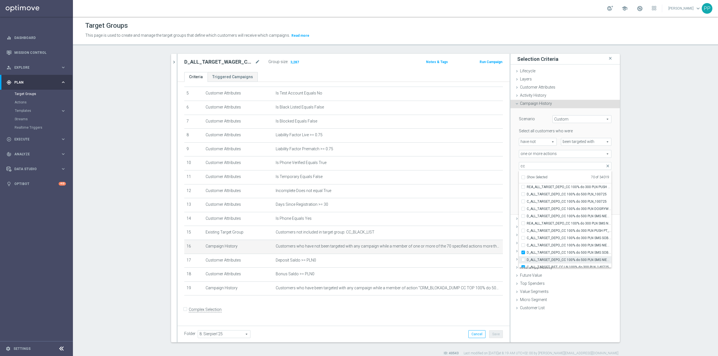
checkbox input "false"
type input "Selected 69 of 34019"
click at [561, 254] on span "D_ALL_TARGET_DEPO_CC 100% do 500 PLN SMS SOB_100725" at bounding box center [568, 252] width 85 height 4
click at [526, 254] on input "D_ALL_TARGET_DEPO_CC 100% do 500 PLN SMS SOB_100725" at bounding box center [525, 253] width 4 height 4
checkbox input "false"
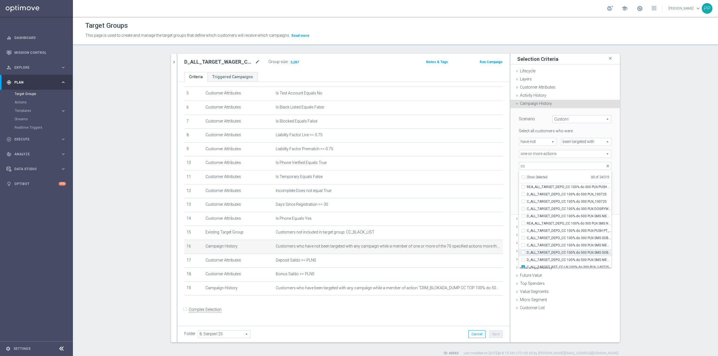
type input "Selected 68 of 34019"
click at [510, 201] on div "Scenario Custom Custom arrow_drop_down search Select all customers who were hav…" at bounding box center [564, 161] width 109 height 107
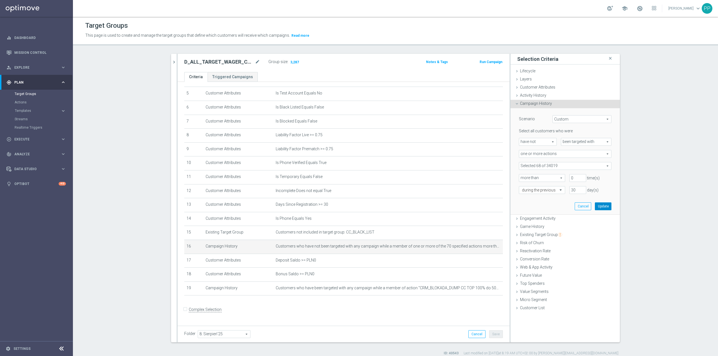
click at [601, 207] on button "Update" at bounding box center [602, 206] width 17 height 8
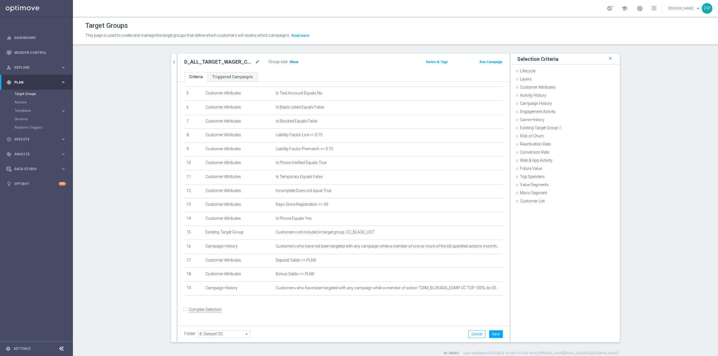
click at [290, 62] on span "Show" at bounding box center [293, 62] width 9 height 4
click at [490, 334] on button "Save" at bounding box center [496, 334] width 14 height 8
drag, startPoint x: 542, startPoint y: 84, endPoint x: 544, endPoint y: 88, distance: 4.4
click at [542, 84] on div "Customer Attributes done" at bounding box center [564, 88] width 109 height 8
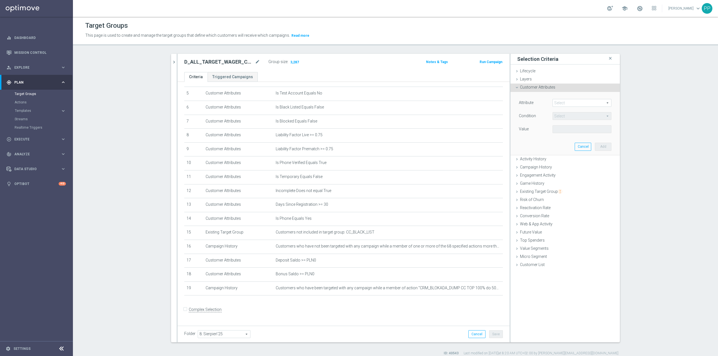
click at [557, 104] on span at bounding box center [581, 102] width 58 height 7
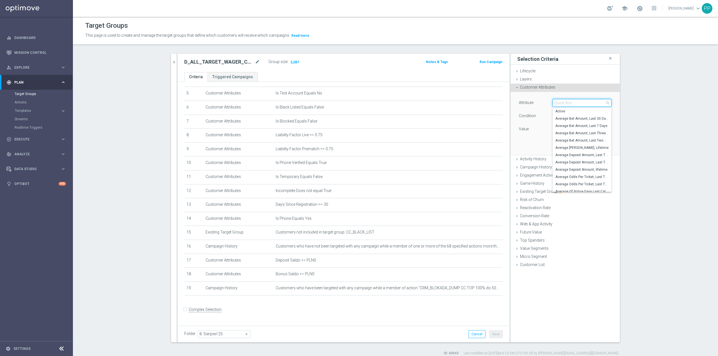
click at [557, 104] on input "search" at bounding box center [581, 103] width 59 height 8
type input "l"
click at [536, 89] on span "Customer Attributes" at bounding box center [537, 87] width 35 height 4
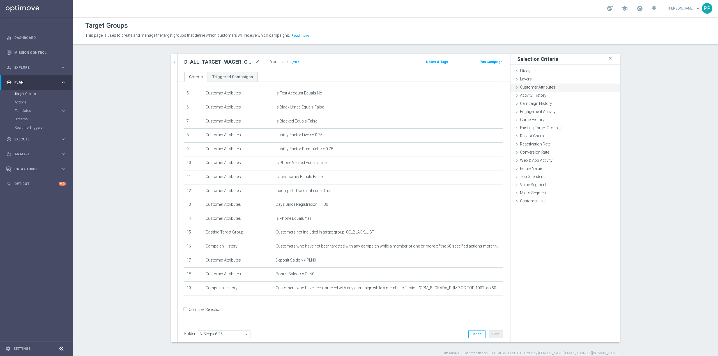
click at [536, 89] on span "Customer Attributes" at bounding box center [537, 87] width 35 height 4
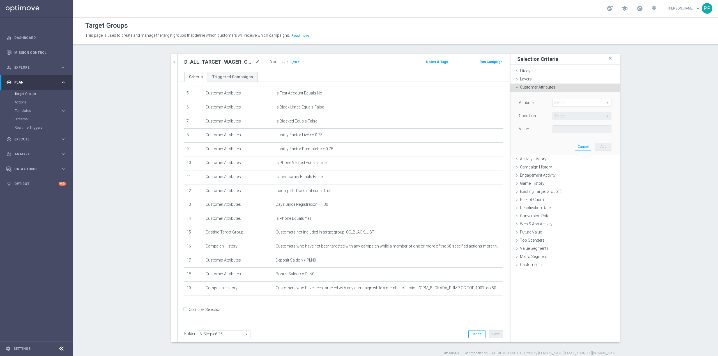
click at [563, 102] on span at bounding box center [581, 102] width 58 height 7
click at [559, 89] on div "Customer Attributes done" at bounding box center [564, 88] width 109 height 8
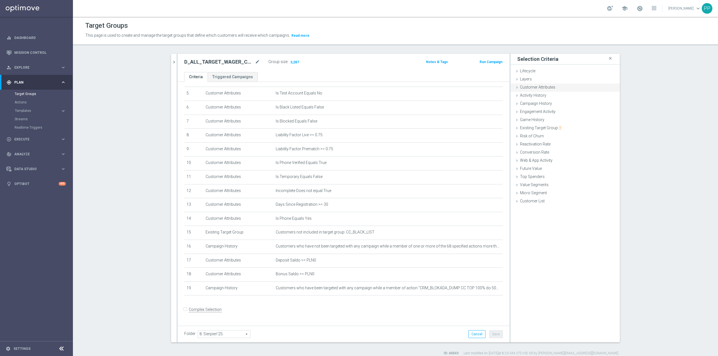
click at [543, 88] on span "Customer Attributes" at bounding box center [537, 87] width 35 height 4
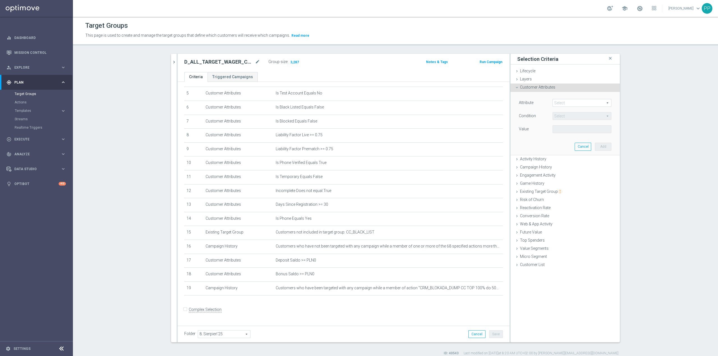
click at [554, 101] on span at bounding box center [581, 102] width 58 height 7
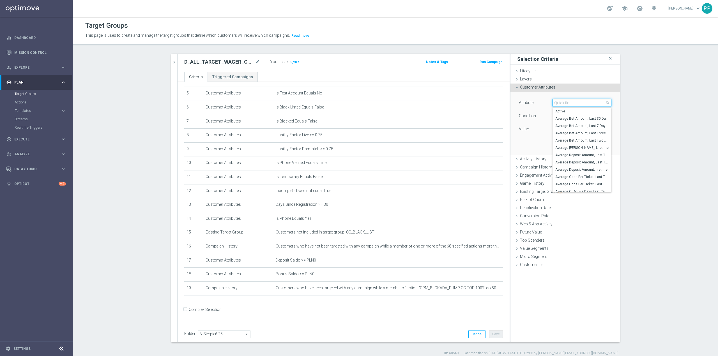
click at [554, 101] on input "search" at bounding box center [581, 103] width 59 height 8
type input "days since last"
click at [564, 110] on span "Days Since Last Activity" at bounding box center [581, 111] width 53 height 4
type input "Days Since Last Activity"
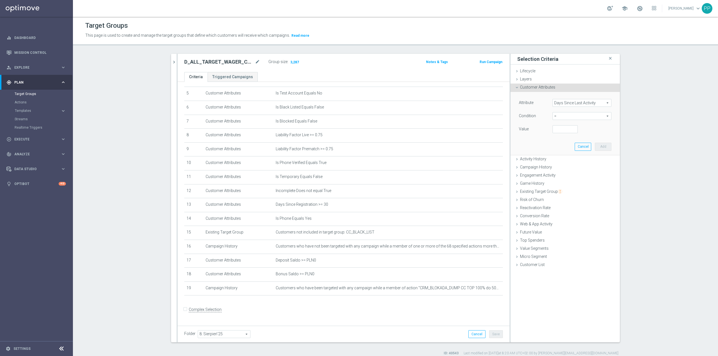
click at [563, 115] on span "=" at bounding box center [581, 115] width 58 height 7
click at [557, 160] on span ">=" at bounding box center [581, 161] width 53 height 4
type input ">="
click at [557, 130] on input "number" at bounding box center [564, 129] width 25 height 8
type input "46"
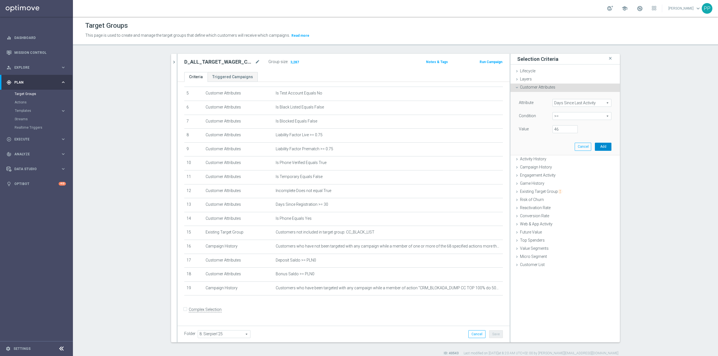
click at [604, 145] on button "Add" at bounding box center [602, 147] width 17 height 8
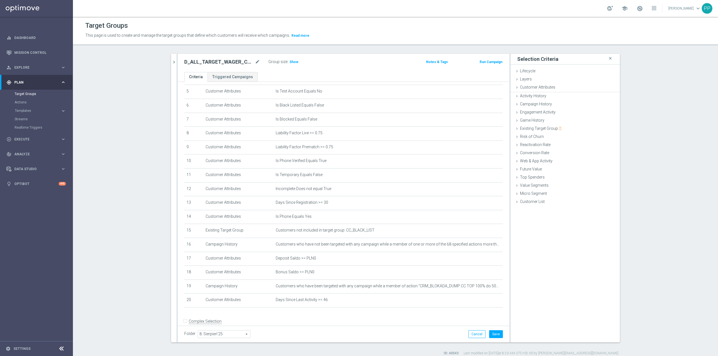
scroll to position [79, 0]
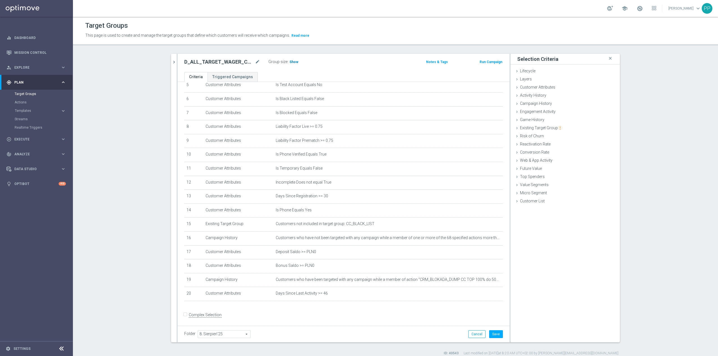
click at [290, 62] on span "Show" at bounding box center [293, 62] width 9 height 4
click at [495, 335] on button "Save" at bounding box center [496, 334] width 14 height 8
drag, startPoint x: 543, startPoint y: 86, endPoint x: 563, endPoint y: 96, distance: 22.3
click at [543, 86] on span "Customer Attributes" at bounding box center [537, 87] width 35 height 4
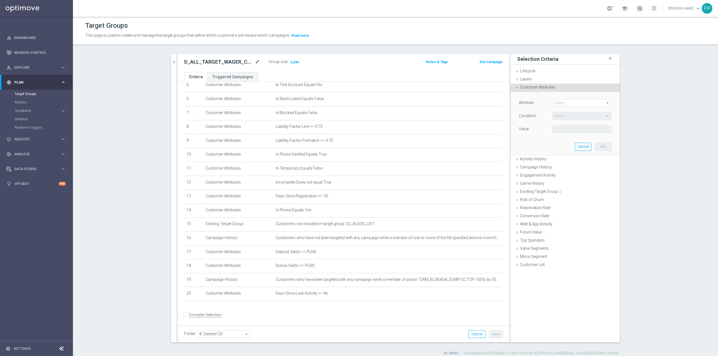
click at [566, 102] on span at bounding box center [581, 102] width 58 height 7
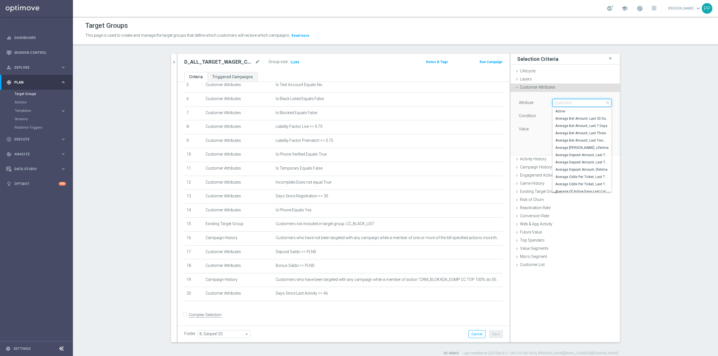
click at [566, 102] on input "search" at bounding box center [581, 103] width 59 height 8
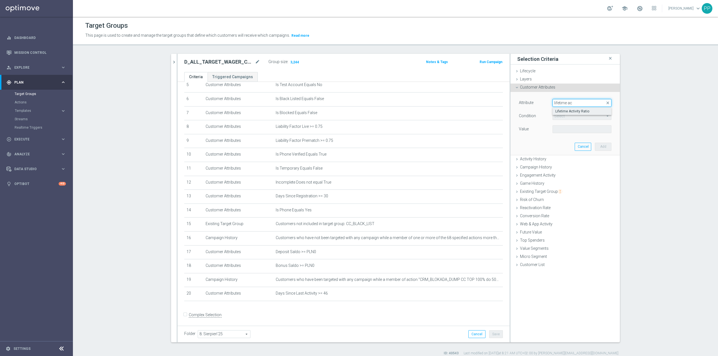
type input "lifetime ac"
click at [573, 114] on label "Lifetime Activity Ratio" at bounding box center [581, 111] width 59 height 7
type input "Lifetime Activity Ratio"
click at [566, 114] on span "=" at bounding box center [581, 115] width 58 height 7
click at [562, 155] on span ">" at bounding box center [581, 153] width 53 height 4
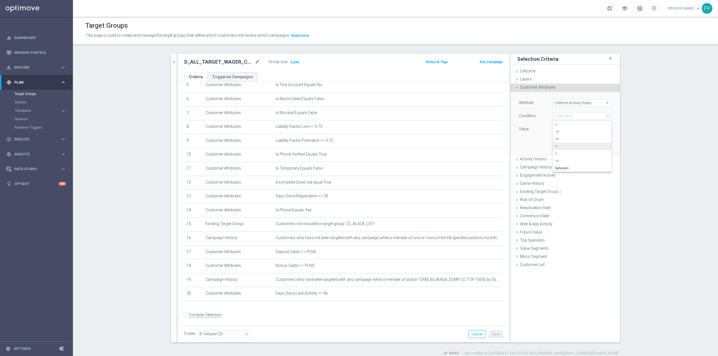
type input ">"
click at [559, 130] on input "%" at bounding box center [564, 129] width 25 height 8
click at [596, 147] on button "Add" at bounding box center [602, 147] width 17 height 8
type input "0.01"
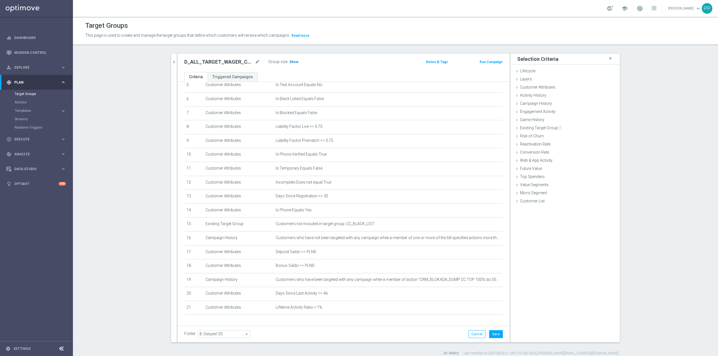
click at [290, 62] on span "Show" at bounding box center [293, 62] width 9 height 4
click at [255, 62] on icon "mode_edit" at bounding box center [257, 62] width 5 height 7
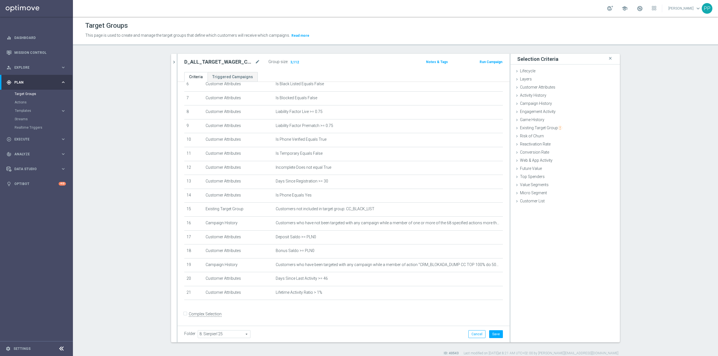
scroll to position [101, 0]
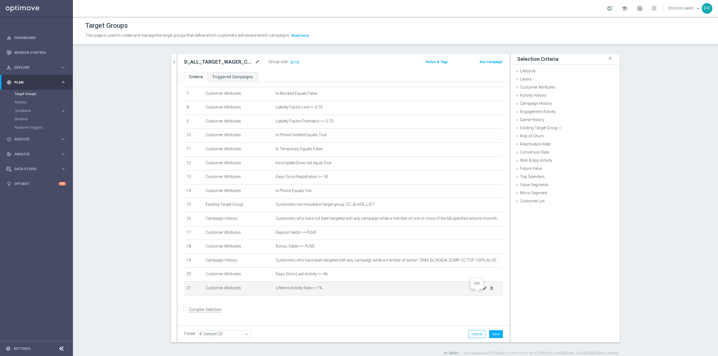
click at [482, 290] on icon "mode_edit" at bounding box center [484, 288] width 4 height 4
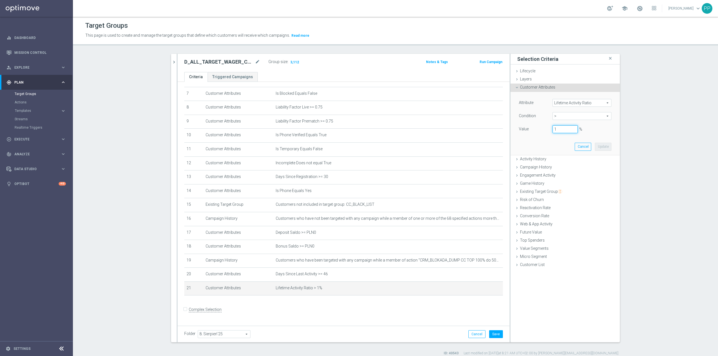
drag, startPoint x: 548, startPoint y: 130, endPoint x: 544, endPoint y: 129, distance: 3.4
click at [544, 129] on div "Value 1 %" at bounding box center [564, 129] width 101 height 9
click at [600, 148] on button "Update" at bounding box center [602, 147] width 17 height 8
type input "0.02"
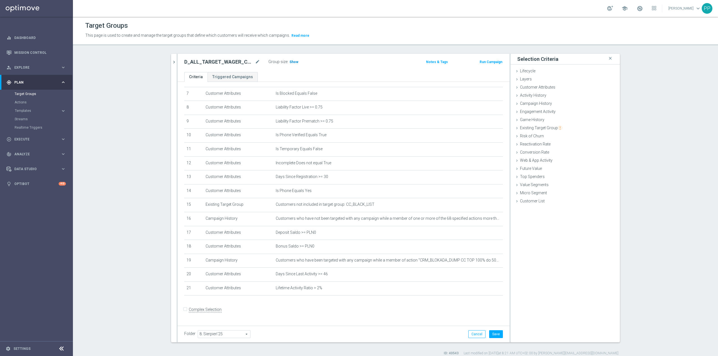
click at [292, 63] on span "Show" at bounding box center [293, 62] width 9 height 4
click at [489, 290] on icon "delete_forever" at bounding box center [491, 288] width 4 height 4
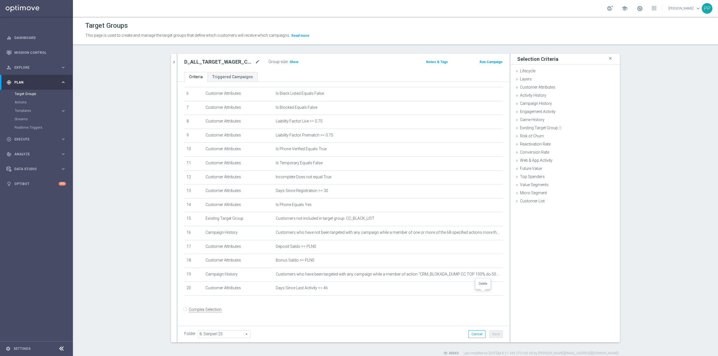
scroll to position [87, 0]
click at [460, 319] on form "Complex Selection Invalid Expression" at bounding box center [343, 315] width 318 height 21
click at [538, 89] on span "Customer Attributes" at bounding box center [537, 87] width 35 height 4
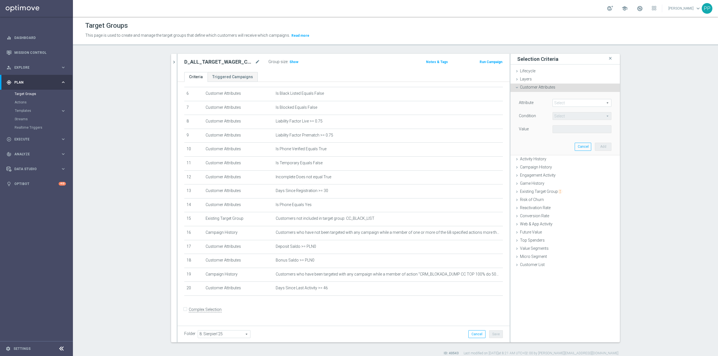
click at [563, 102] on span at bounding box center [581, 102] width 58 height 7
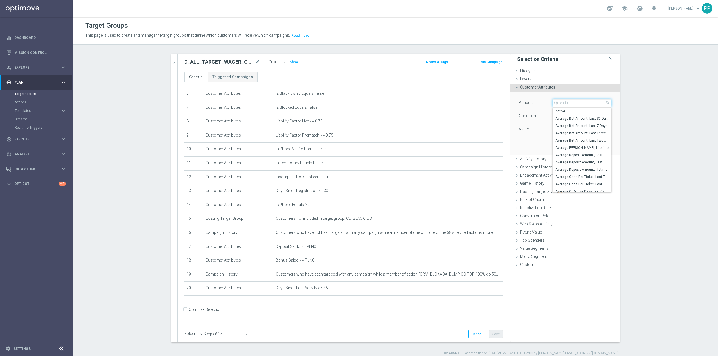
click at [563, 102] on input "search" at bounding box center [581, 103] width 59 height 8
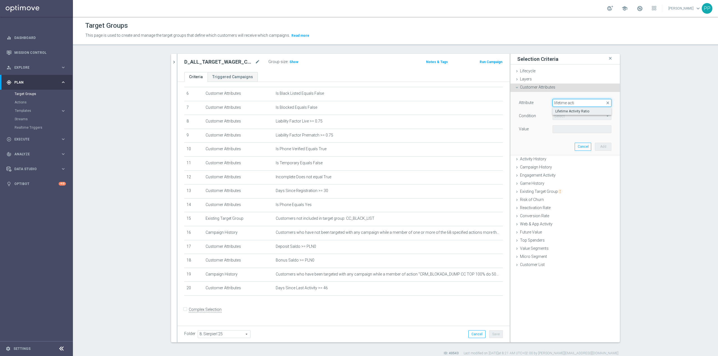
type input "lifetime acti"
click at [584, 112] on span "Lifetime Activity Ratio" at bounding box center [581, 111] width 53 height 4
type input "Lifetime Activity Ratio"
click at [573, 115] on span "=" at bounding box center [581, 115] width 58 height 7
click at [561, 156] on span ">" at bounding box center [581, 153] width 53 height 4
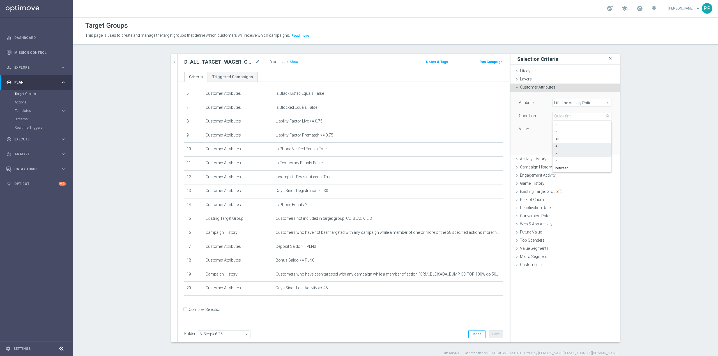
type input ">"
click at [561, 130] on input "%" at bounding box center [564, 129] width 25 height 8
click at [596, 144] on button "Add" at bounding box center [602, 147] width 17 height 8
type input "0.01"
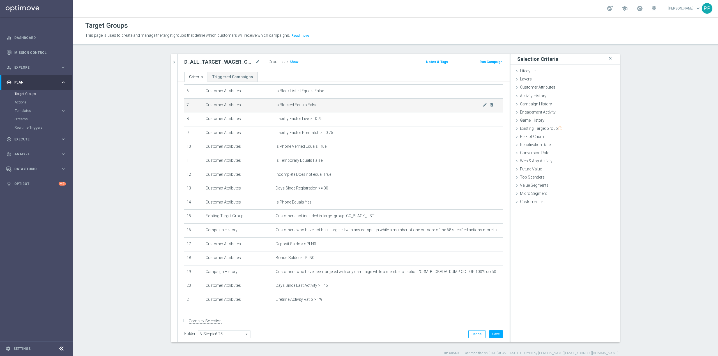
scroll to position [101, 0]
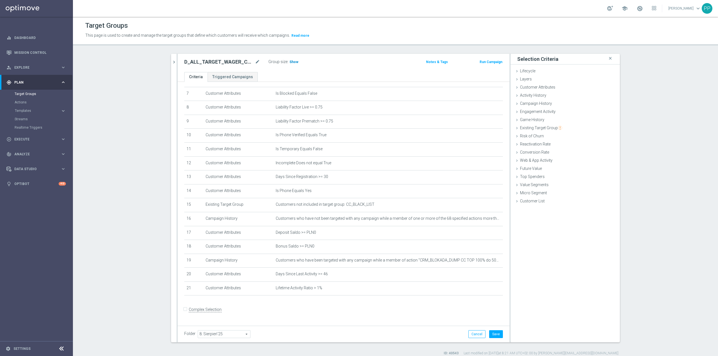
click at [292, 60] on span "Show" at bounding box center [293, 62] width 9 height 4
click at [497, 335] on button "Save" at bounding box center [496, 334] width 14 height 8
click at [482, 290] on icon "mode_edit" at bounding box center [484, 288] width 4 height 4
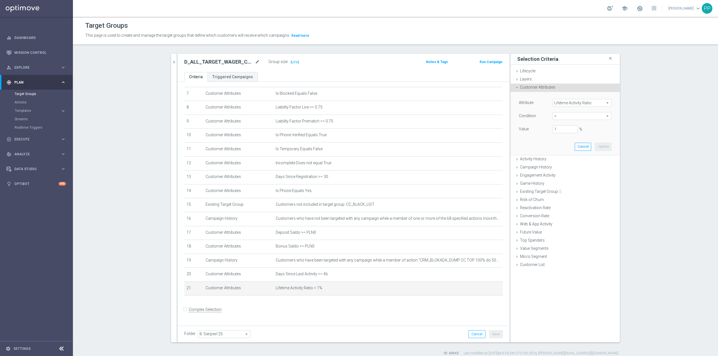
click at [464, 315] on form "Complex Selection Invalid Expression" at bounding box center [343, 315] width 318 height 21
click at [445, 313] on form "Complex Selection Invalid Expression" at bounding box center [343, 315] width 318 height 21
click at [173, 64] on icon "chevron_right" at bounding box center [173, 61] width 5 height 5
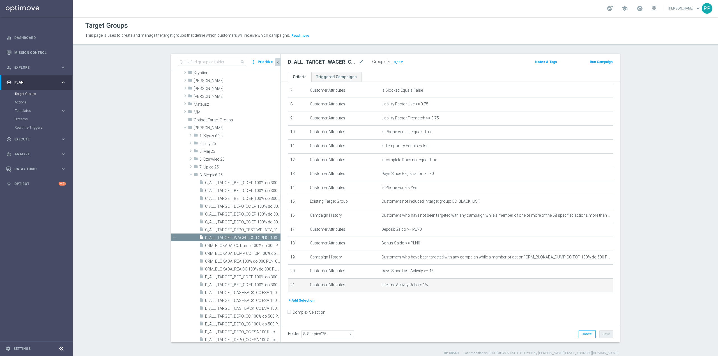
scroll to position [133, 0]
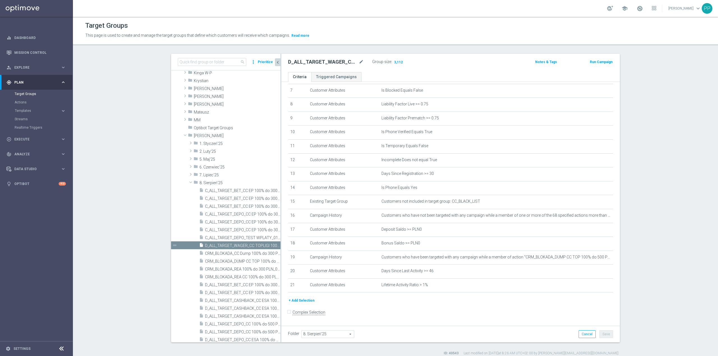
click at [275, 62] on icon "chevron_left" at bounding box center [277, 62] width 5 height 5
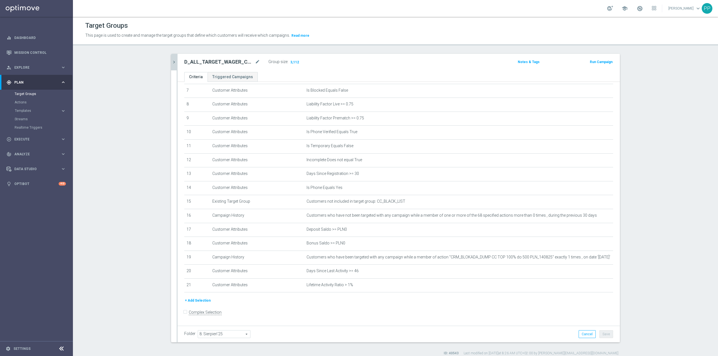
click at [141, 108] on section "search more_vert Prioritize Customer Target Groups library_add create_new_folder" at bounding box center [395, 205] width 645 height 302
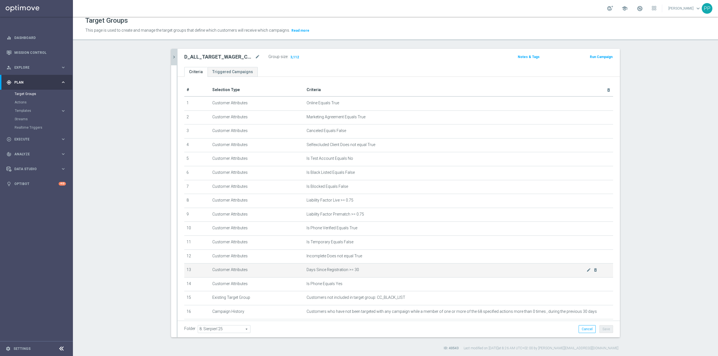
scroll to position [107, 0]
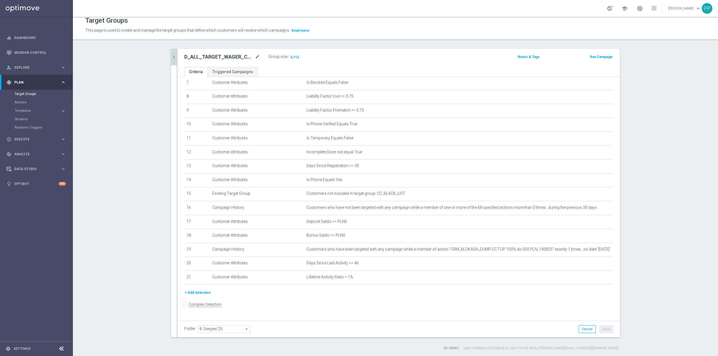
click at [172, 58] on icon "chevron_right" at bounding box center [173, 56] width 5 height 5
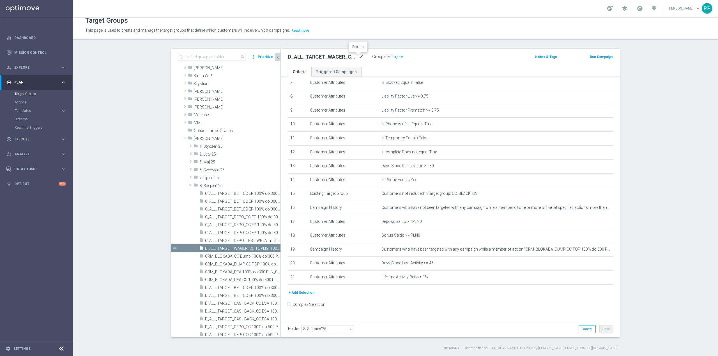
click at [360, 58] on icon "mode_edit" at bounding box center [360, 57] width 5 height 7
click at [352, 23] on div "Target Groups" at bounding box center [395, 20] width 620 height 11
click at [30, 140] on span "Execute" at bounding box center [37, 139] width 46 height 3
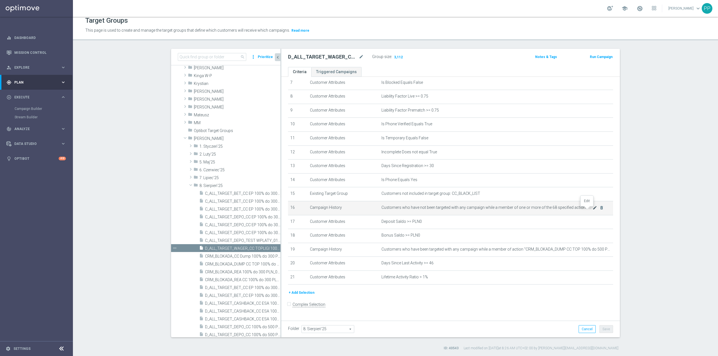
click at [592, 210] on icon "mode_edit" at bounding box center [594, 207] width 4 height 4
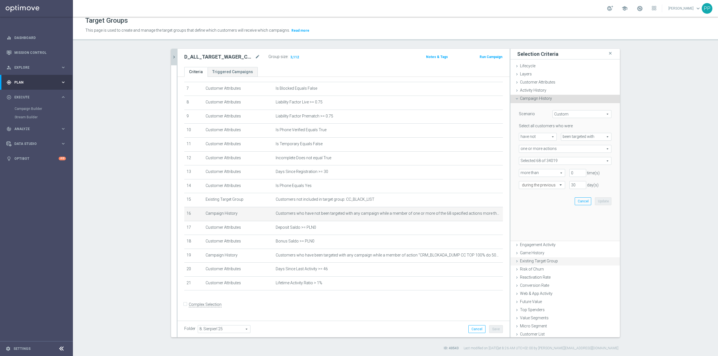
scroll to position [101, 0]
click at [524, 159] on span at bounding box center [565, 160] width 92 height 7
click at [525, 161] on input "search" at bounding box center [565, 161] width 92 height 8
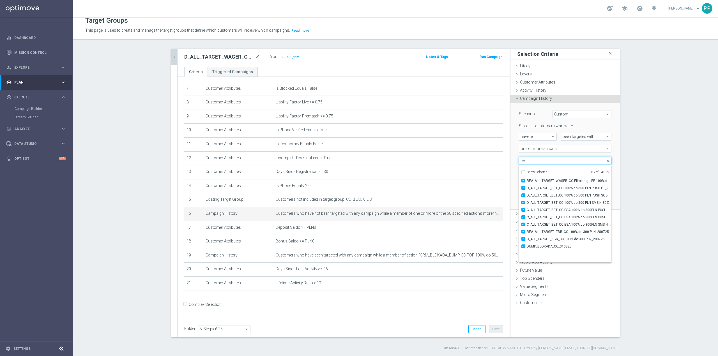
scroll to position [16789, 0]
type input "cc"
drag, startPoint x: 653, startPoint y: 220, endPoint x: 328, endPoint y: 0, distance: 392.1
click at [653, 220] on section "search more_vert Prioritize Customer Target Groups library_add create_new_folder" at bounding box center [395, 200] width 645 height 302
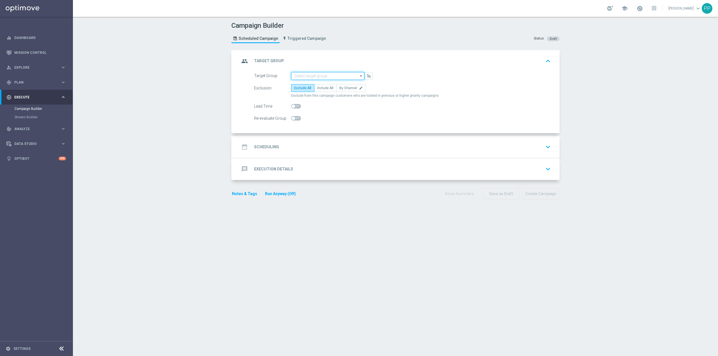
click at [319, 77] on input at bounding box center [327, 76] width 73 height 8
paste input "D_ALL_TARGET_WAGER_CC TOPLIGI 100% do 500 PLN_140825"
click at [318, 84] on div "D_ALL_TARGET_WAGER_CC TOPLIGI 100% do 500 PLN_140825" at bounding box center [332, 87] width 68 height 10
type input "D_ALL_TARGET_WAGER_CC TOPLIGI 100% do 500 PLN_140825"
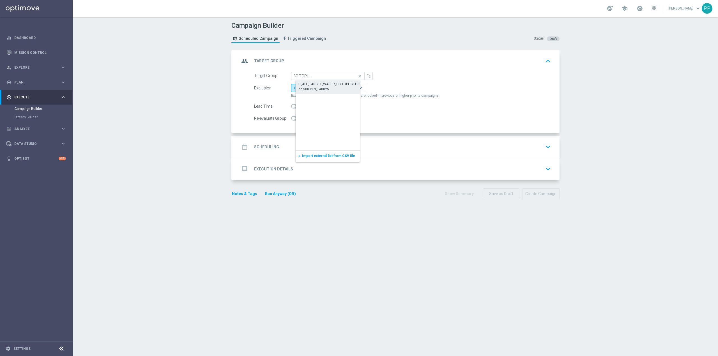
scroll to position [0, 0]
click at [323, 90] on label "Include All" at bounding box center [325, 88] width 22 height 8
click at [321, 90] on input "Include All" at bounding box center [319, 89] width 4 height 4
radio input "true"
click at [311, 143] on div "date_range Scheduling keyboard_arrow_down" at bounding box center [395, 147] width 313 height 11
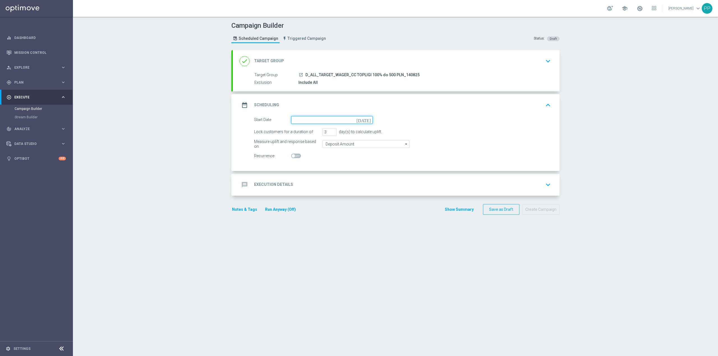
click at [312, 123] on input at bounding box center [332, 120] width 82 height 8
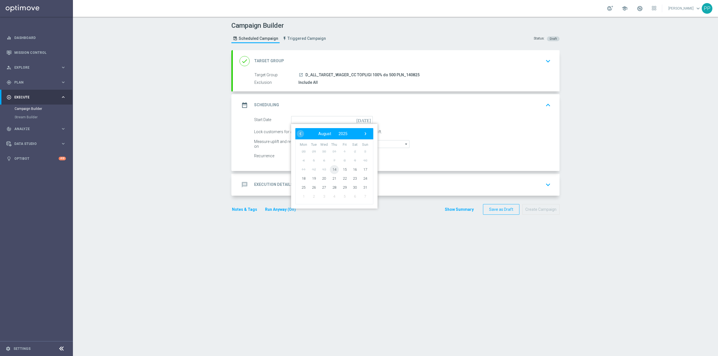
click at [334, 169] on span "14" at bounding box center [334, 169] width 9 height 9
type input "14 Aug 2025"
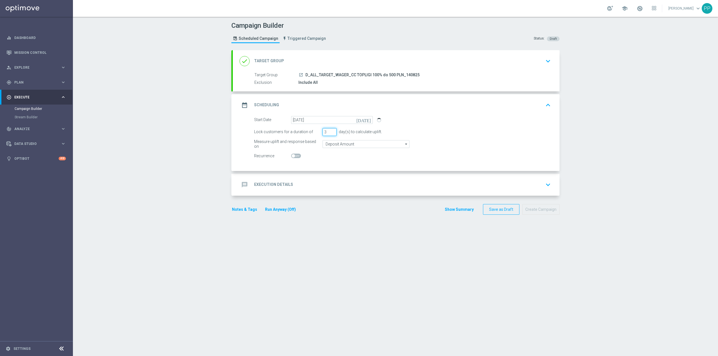
click at [322, 134] on input "3" at bounding box center [329, 132] width 14 height 8
type input "4"
click at [330, 143] on input "Deposit Amount" at bounding box center [365, 144] width 87 height 8
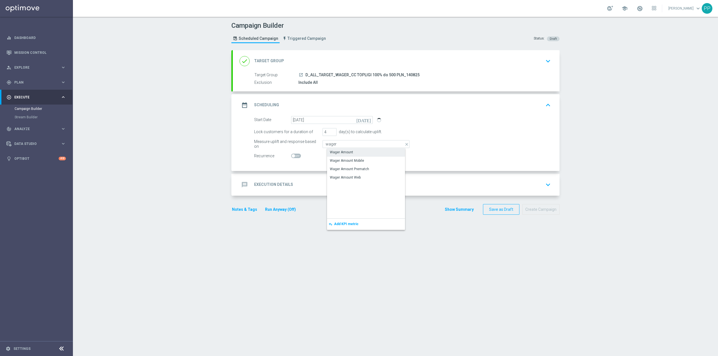
click at [330, 150] on div "Wager Amount" at bounding box center [341, 152] width 23 height 5
type input "Wager Amount"
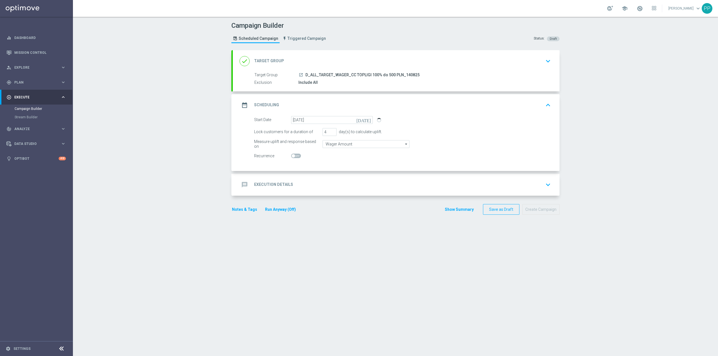
click at [319, 184] on div "message Execution Details keyboard_arrow_down" at bounding box center [395, 184] width 313 height 11
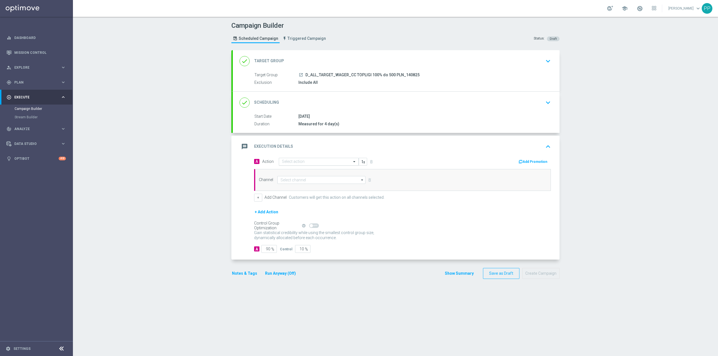
click at [294, 163] on input "text" at bounding box center [313, 161] width 63 height 5
paste input "D_ALL_TARGET_WAGER_CC TOPLIGI 100% do 500 PLN_140825"
type input "D_ALL_TARGET_WAGER_CC TOPLIGI 100% do 500 PLN_140825"
click at [292, 181] on span "Create new action" at bounding box center [301, 179] width 29 height 4
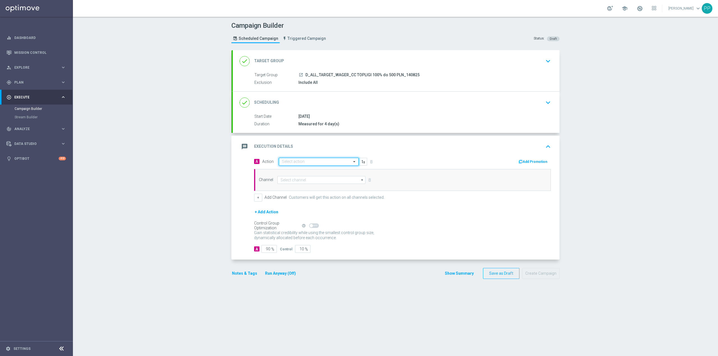
scroll to position [0, 0]
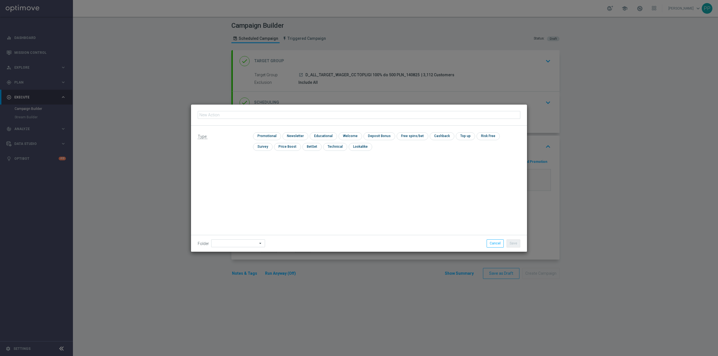
click at [249, 115] on input "text" at bounding box center [359, 115] width 322 height 8
type input "D_ALL_TARGET_WAGER_CC TOPLIGI 100% do 500 PLN_140825"
click at [261, 136] on input "checkbox" at bounding box center [266, 136] width 27 height 8
checkbox input "true"
click at [234, 240] on input at bounding box center [238, 243] width 54 height 8
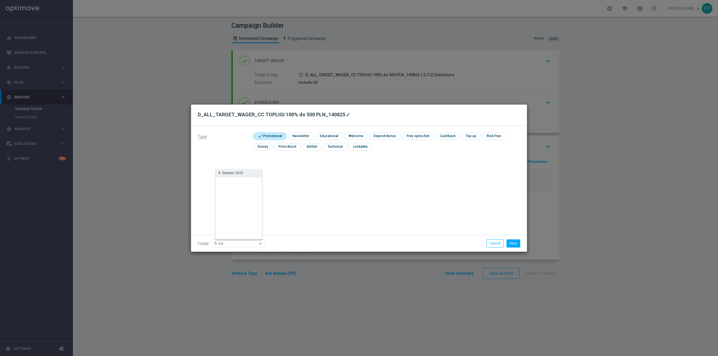
click at [229, 171] on div "8. Sierpień 2025" at bounding box center [230, 172] width 25 height 5
type input "8. Sierpień 2025"
click at [510, 242] on button "Save" at bounding box center [513, 243] width 14 height 8
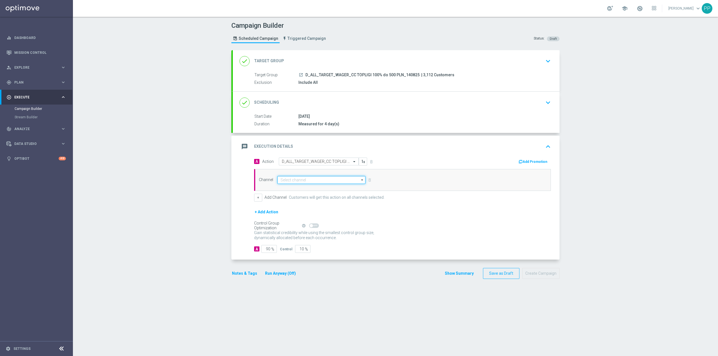
click at [321, 178] on input at bounding box center [321, 180] width 88 height 8
click at [321, 238] on div "Call center" at bounding box center [323, 239] width 83 height 8
type input "Call center"
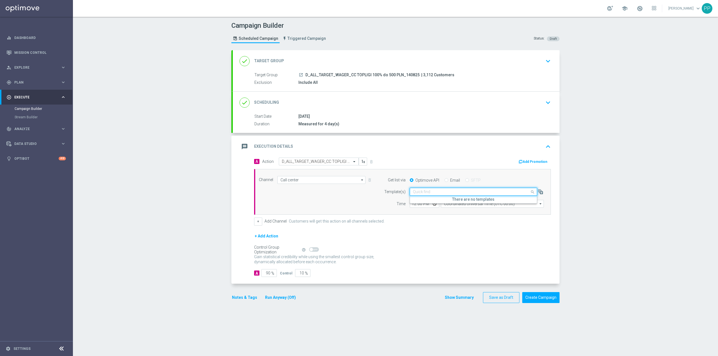
click at [472, 193] on input "text" at bounding box center [468, 191] width 110 height 5
paste input "D_ALL_TARGET_WAGER_CC TOPLIGI 100% do 500 PLN_140825"
type input "D_ALL_TARGET_WAGER_CC TOPLIGI 100% do 500 PLN_140825"
click at [529, 192] on span at bounding box center [532, 191] width 7 height 5
click at [493, 206] on input "Coordinated Universal Time (UTC 00:00)" at bounding box center [492, 204] width 103 height 8
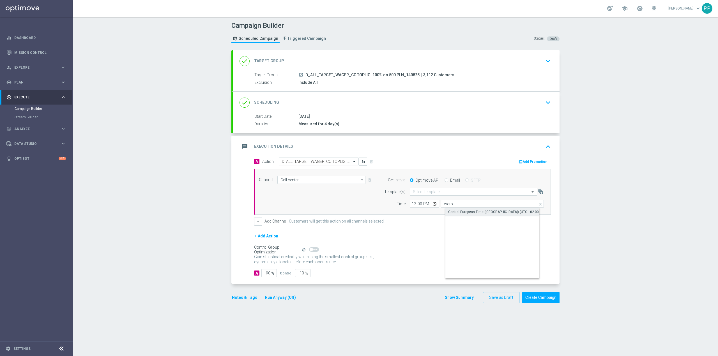
drag, startPoint x: 485, startPoint y: 213, endPoint x: 482, endPoint y: 213, distance: 3.9
click at [485, 213] on div "Central European Time (Warsaw) (UTC +02:00)" at bounding box center [494, 211] width 92 height 5
type input "Central European Time (Warsaw) (UTC +02:00)"
click at [410, 205] on input "12:00" at bounding box center [424, 204] width 29 height 8
type input "08:40"
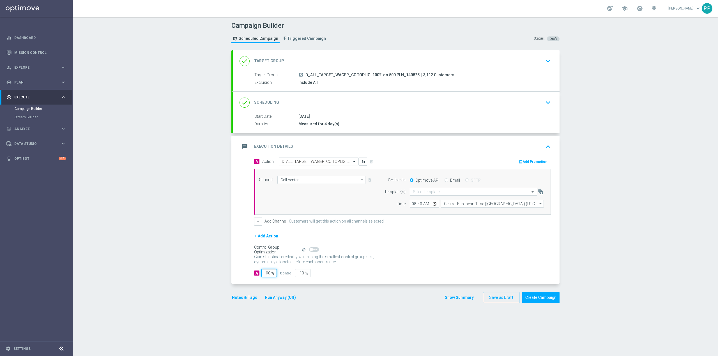
click at [264, 275] on input "90" at bounding box center [268, 273] width 15 height 8
type input "9"
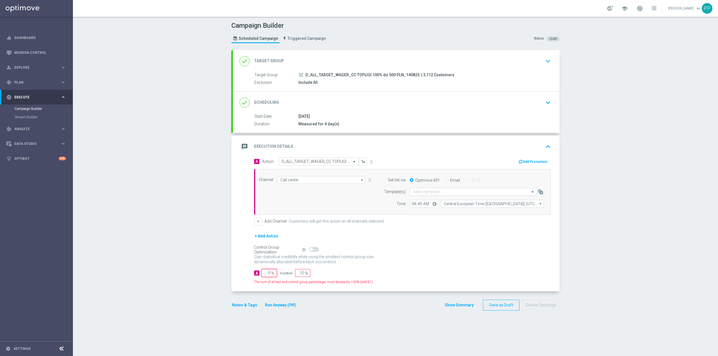
type input "91"
type input "95"
type input "5"
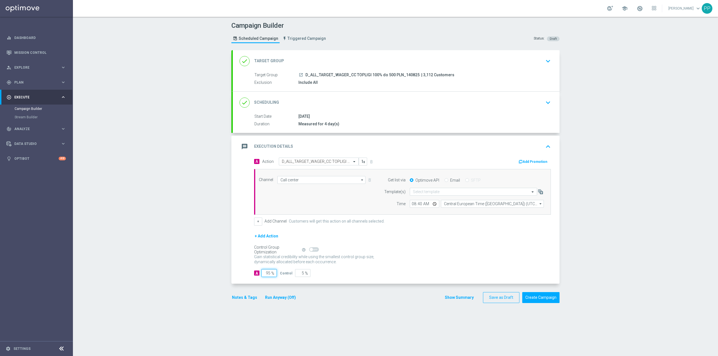
type input "95"
click at [206, 228] on div "Campaign Builder Scheduled Campaign Triggered Campaign Status: Draft done Targe…" at bounding box center [395, 186] width 645 height 339
click at [304, 99] on div "done Scheduling keyboard_arrow_down" at bounding box center [395, 102] width 313 height 11
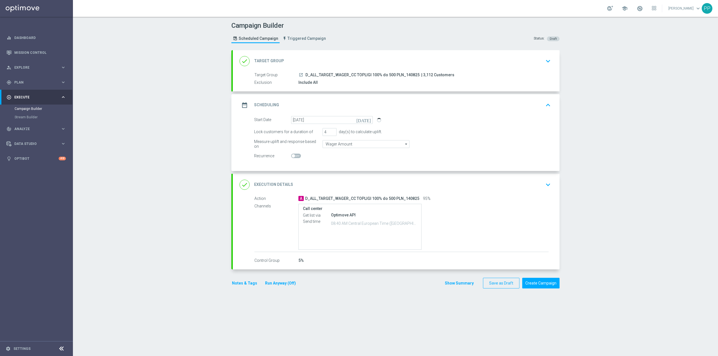
click at [310, 96] on div "date_range Scheduling keyboard_arrow_up" at bounding box center [396, 105] width 327 height 22
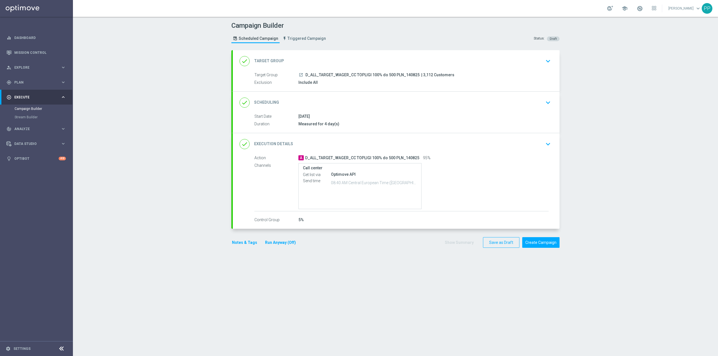
click at [237, 242] on button "Notes & Tags" at bounding box center [244, 242] width 26 height 7
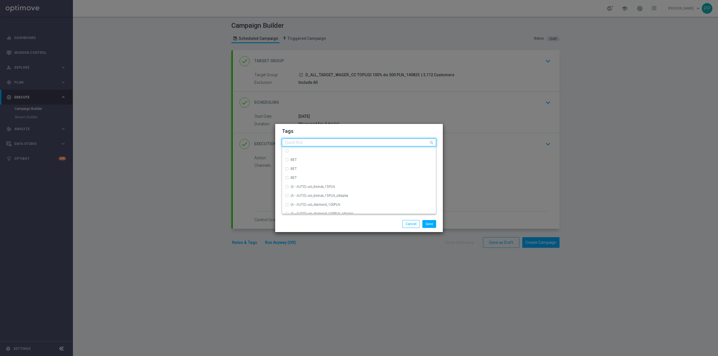
click at [299, 143] on input "text" at bounding box center [357, 142] width 144 height 5
click at [305, 164] on div "D" at bounding box center [359, 161] width 148 height 9
type input "D"
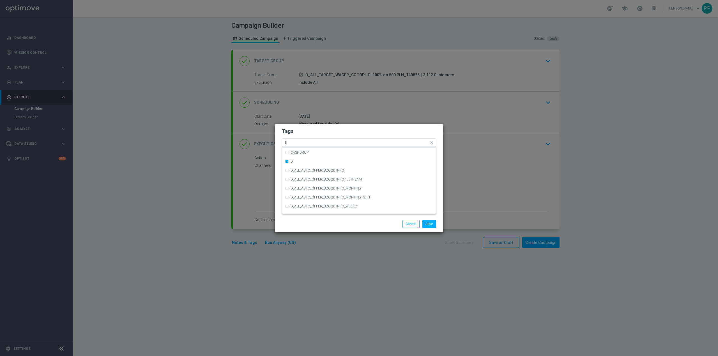
click at [300, 142] on input "D" at bounding box center [357, 142] width 144 height 5
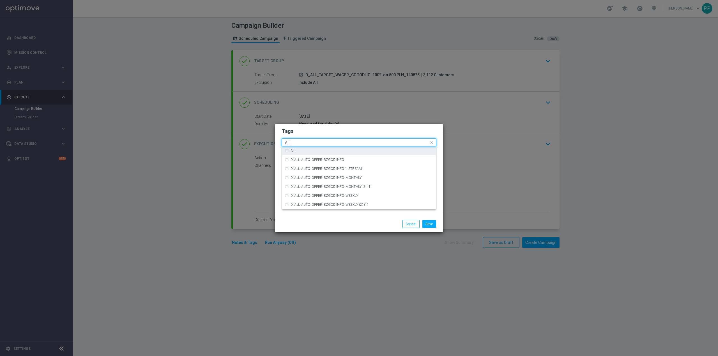
click at [316, 155] on div "ALL" at bounding box center [359, 150] width 148 height 9
click at [313, 145] on input "ALL" at bounding box center [357, 142] width 144 height 5
type input "A"
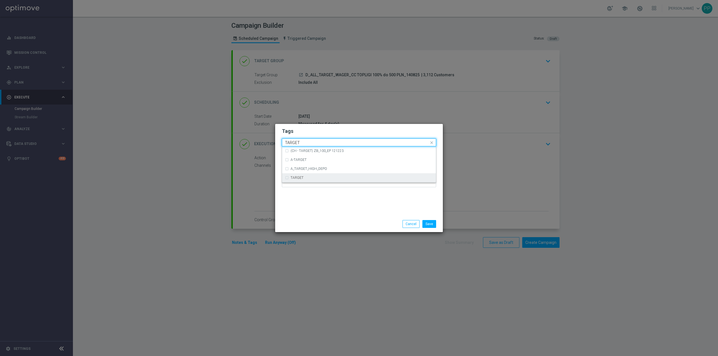
click at [380, 179] on div "TARGET" at bounding box center [361, 177] width 142 height 3
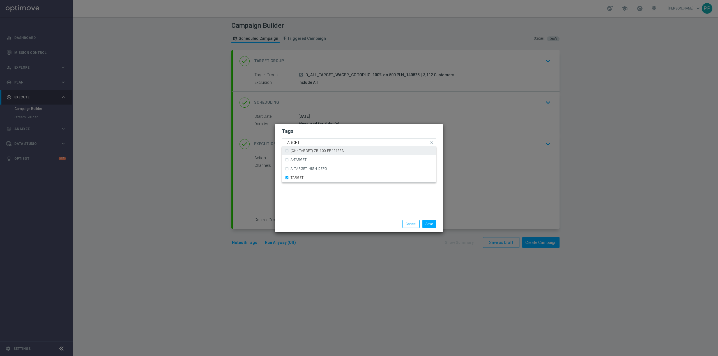
click at [312, 144] on input "TARGET" at bounding box center [357, 142] width 144 height 5
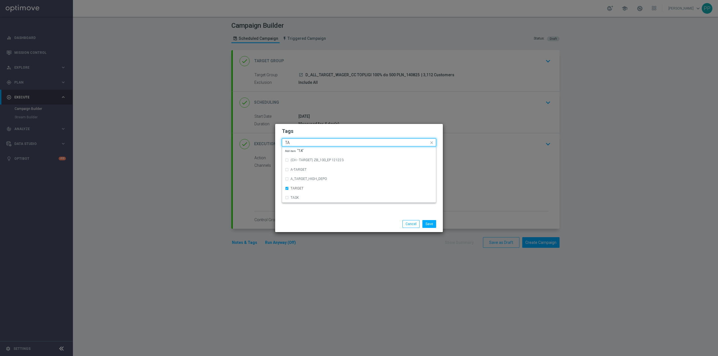
type input "T"
click at [309, 148] on div "WAGER" at bounding box center [359, 150] width 148 height 9
click at [307, 142] on input "WAGER" at bounding box center [357, 142] width 144 height 5
type input "W"
click at [308, 160] on div "Call Center" at bounding box center [361, 160] width 142 height 3
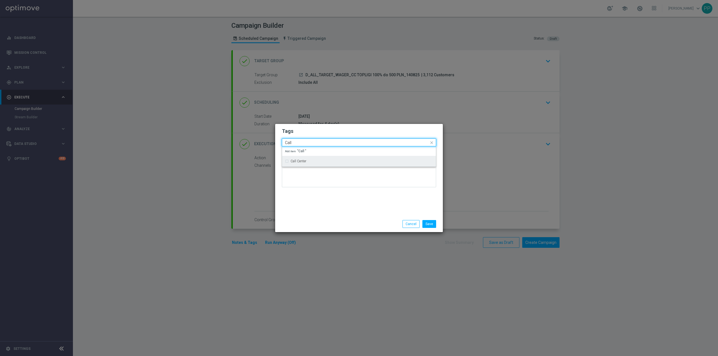
type input "Call"
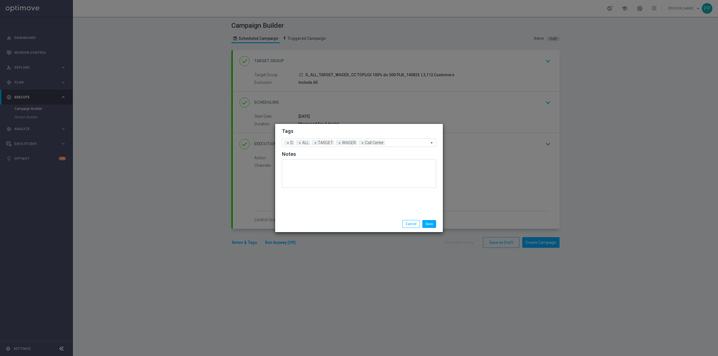
click at [328, 220] on div at bounding box center [304, 220] width 54 height 0
click at [435, 225] on button "Save" at bounding box center [429, 224] width 14 height 8
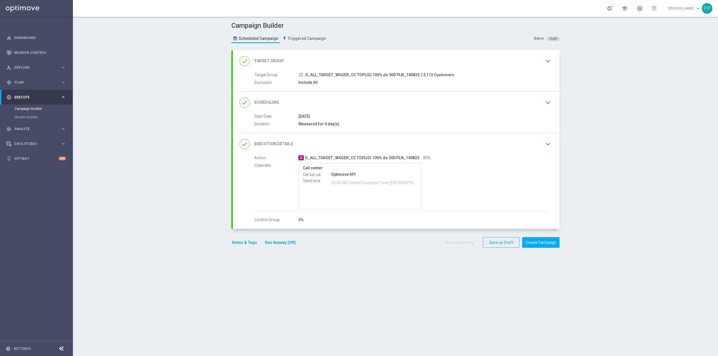
click at [332, 94] on div "done Scheduling keyboard_arrow_down" at bounding box center [396, 103] width 327 height 22
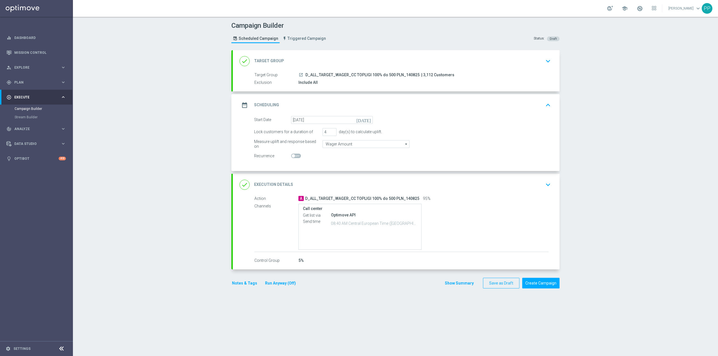
click at [328, 98] on div "date_range Scheduling keyboard_arrow_up" at bounding box center [396, 105] width 327 height 22
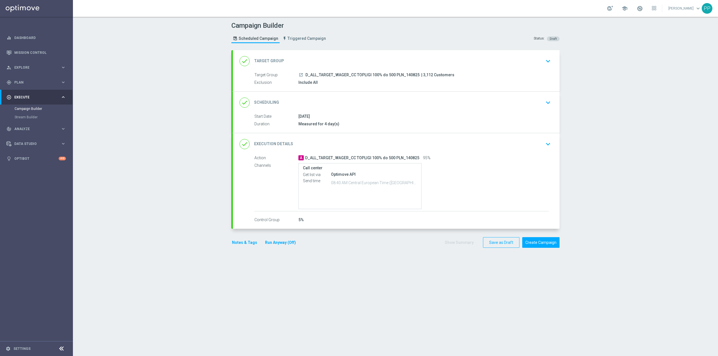
click at [320, 146] on div "done Execution Details keyboard_arrow_down" at bounding box center [395, 144] width 313 height 11
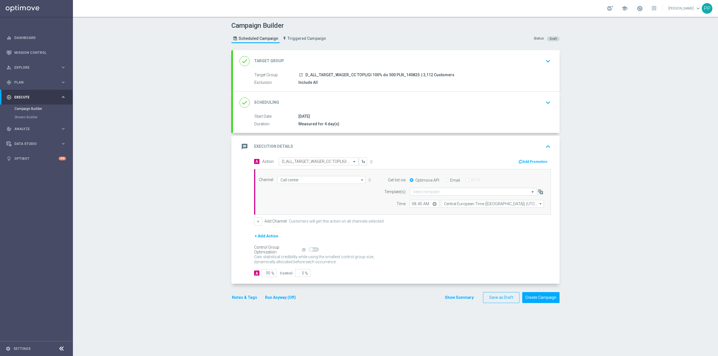
click at [320, 146] on div "message Execution Details keyboard_arrow_up" at bounding box center [395, 146] width 313 height 11
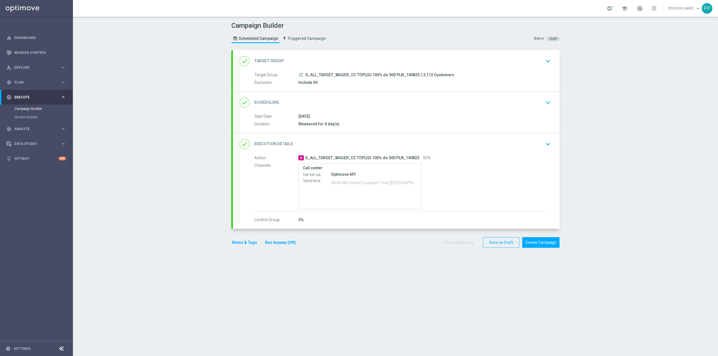
click at [336, 98] on div "done Scheduling keyboard_arrow_down" at bounding box center [395, 102] width 313 height 11
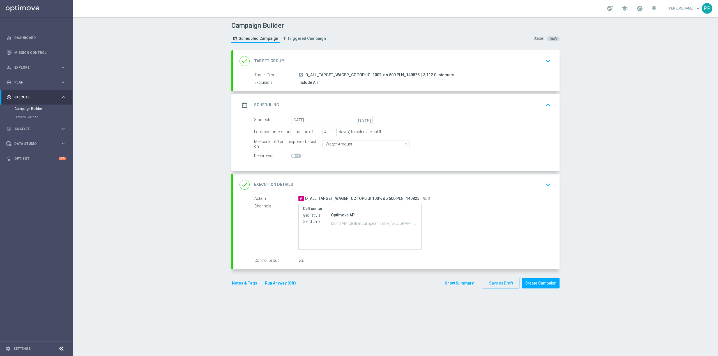
click at [335, 101] on div "date_range Scheduling keyboard_arrow_up" at bounding box center [395, 105] width 313 height 11
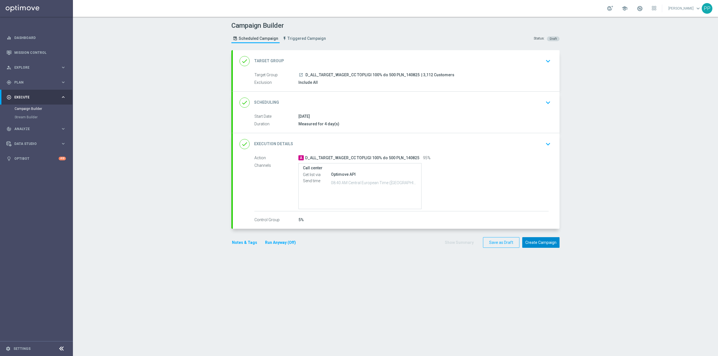
click at [529, 246] on button "Create Campaign" at bounding box center [540, 242] width 37 height 11
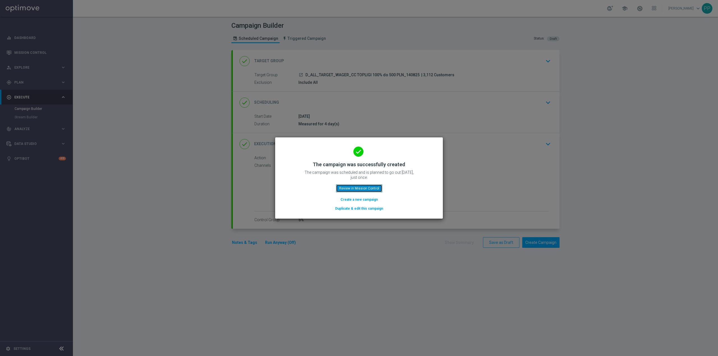
click at [376, 187] on button "Review in Mission Control" at bounding box center [359, 188] width 46 height 8
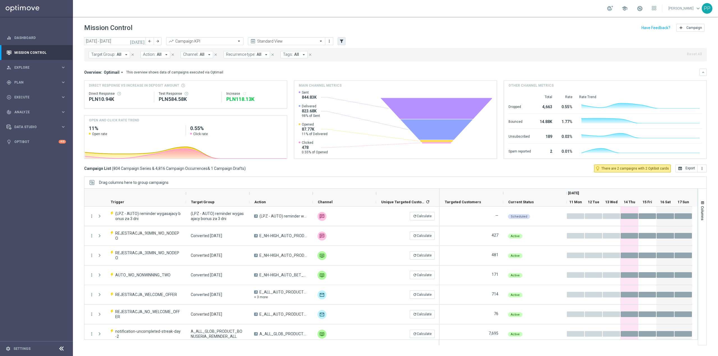
drag, startPoint x: 336, startPoint y: 41, endPoint x: 340, endPoint y: 40, distance: 4.1
click at [337, 41] on div "[DATE] [DATE] - [DATE] arrow_back arrow_forward Campaign KPI trending_up Standa…" at bounding box center [395, 41] width 622 height 8
click at [340, 40] on icon "filter_alt" at bounding box center [341, 41] width 5 height 5
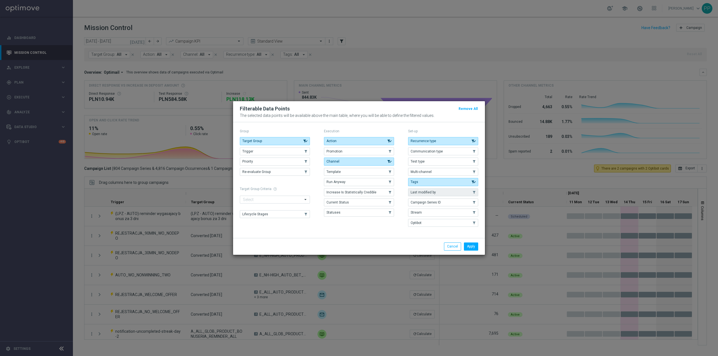
click at [446, 188] on button "Last modified by" at bounding box center [443, 192] width 70 height 8
click at [476, 248] on button "Apply" at bounding box center [471, 246] width 14 height 8
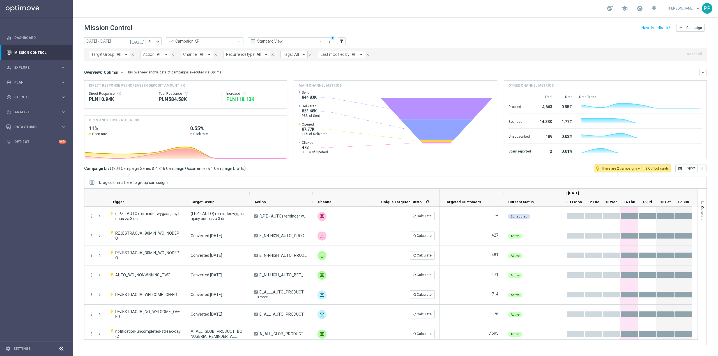
click at [343, 49] on div "Target Group: All arrow_drop_down close Action: All arrow_drop_down close Chann…" at bounding box center [395, 54] width 622 height 13
click at [344, 55] on span "Last modified by:" at bounding box center [335, 54] width 30 height 5
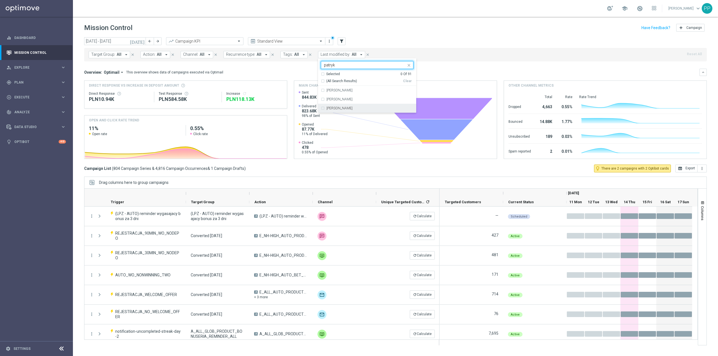
click at [350, 105] on div "[PERSON_NAME]" at bounding box center [367, 108] width 92 height 9
type input "patryk"
click at [371, 20] on header "Mission Control add Campaign" at bounding box center [395, 27] width 645 height 20
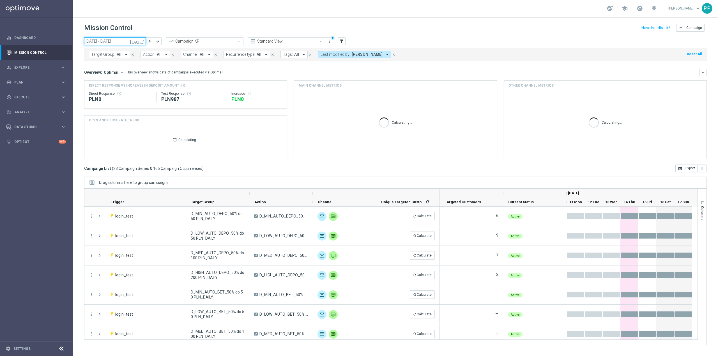
click at [125, 43] on input "[DATE] - [DATE]" at bounding box center [115, 41] width 62 height 8
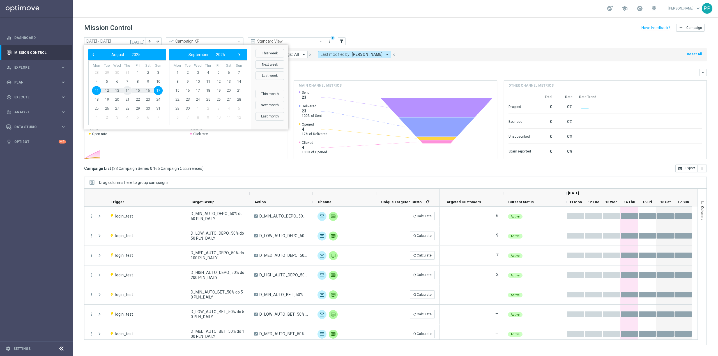
click at [129, 91] on span "14" at bounding box center [127, 90] width 9 height 9
type input "[DATE] - [DATE]"
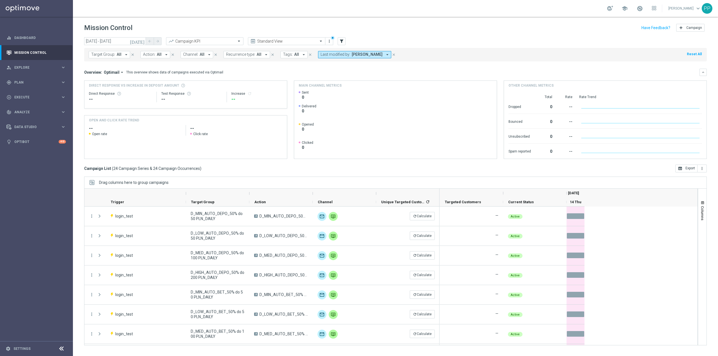
click at [253, 56] on span "Recurrence type:" at bounding box center [240, 54] width 29 height 5
click at [242, 89] on div "Non-Recurring" at bounding box center [246, 85] width 40 height 9
click at [293, 72] on div "Overview: Optimail arrow_drop_down This overview shows data of campaigns execut…" at bounding box center [391, 72] width 615 height 5
